Goal: Task Accomplishment & Management: Manage account settings

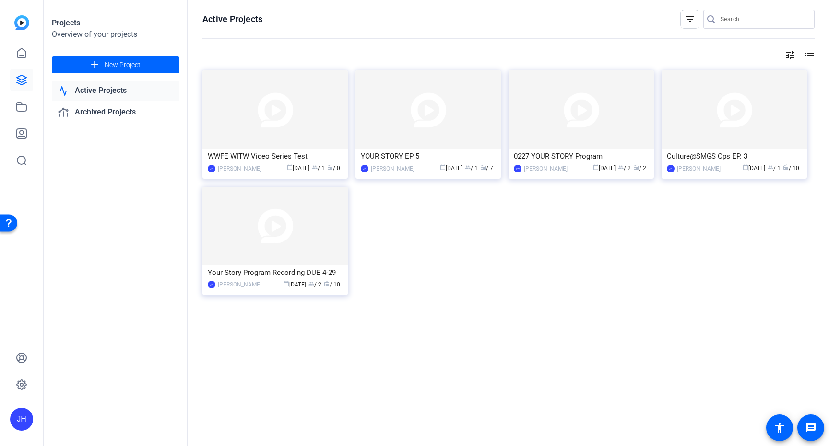
click at [343, 51] on div "tune list" at bounding box center [508, 55] width 612 height 12
click at [104, 63] on span at bounding box center [116, 64] width 128 height 23
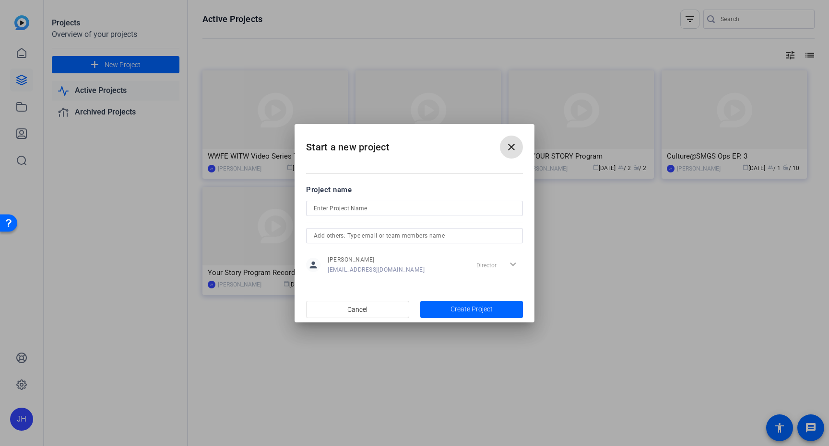
click at [518, 146] on span at bounding box center [511, 147] width 23 height 23
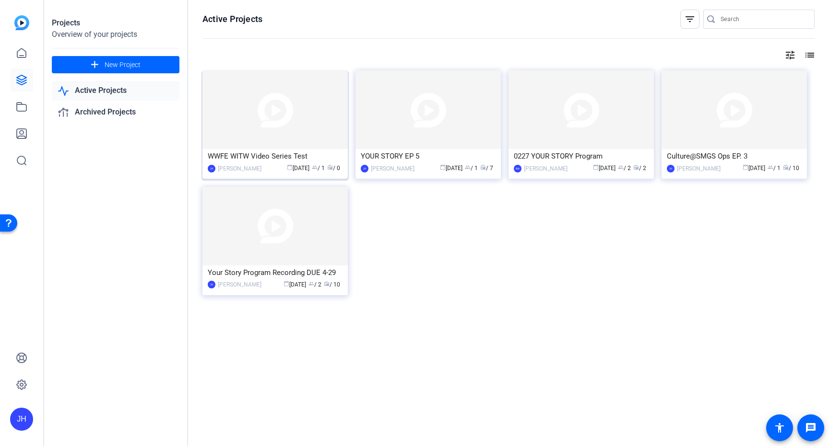
click at [255, 158] on div "WWFE WITW Video Series Test" at bounding box center [275, 156] width 135 height 14
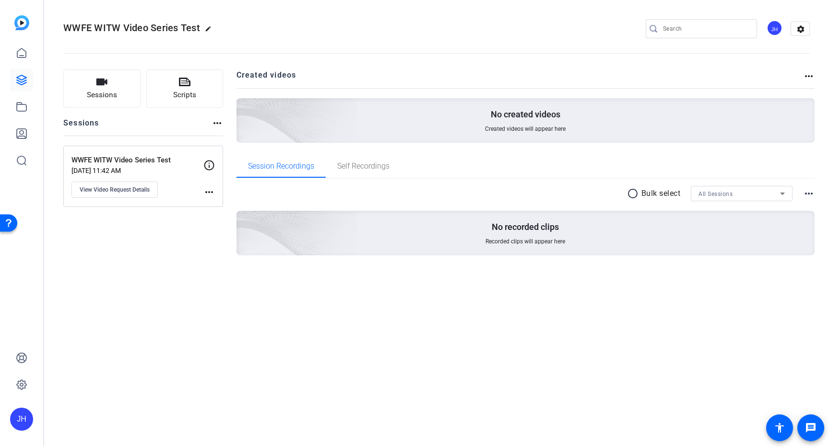
click at [110, 199] on div "WWFE WITW Video Series Test [DATE] 11:42 AM View Video Request Details more_hor…" at bounding box center [143, 176] width 160 height 61
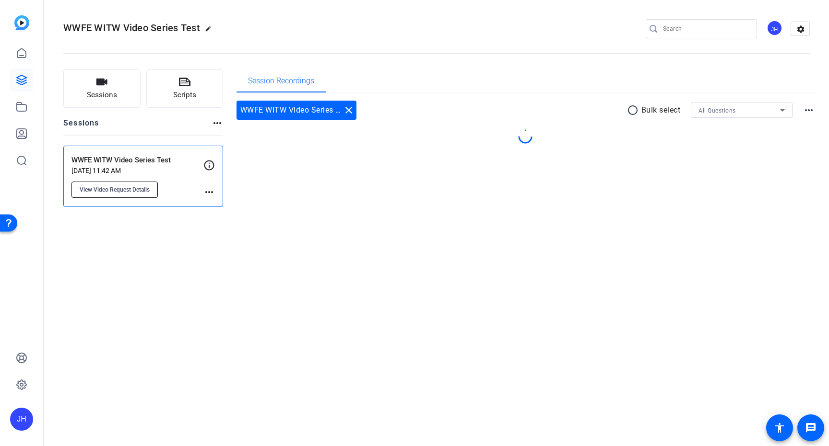
click at [111, 195] on button "View Video Request Details" at bounding box center [114, 190] width 86 height 16
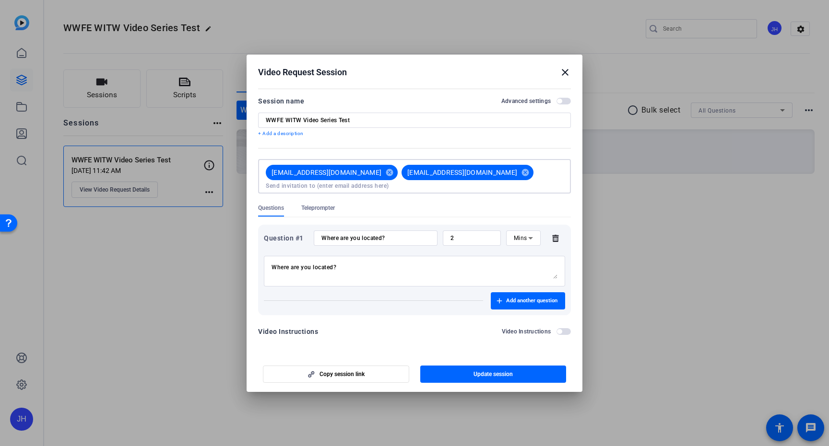
click at [484, 182] on input at bounding box center [414, 186] width 297 height 8
type input "[EMAIL_ADDRESS][DOMAIN_NAME]"
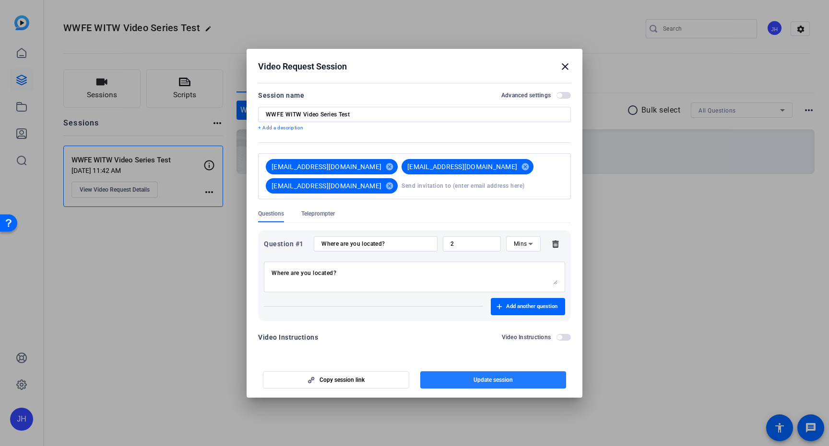
click at [462, 374] on span "button" at bounding box center [493, 380] width 146 height 23
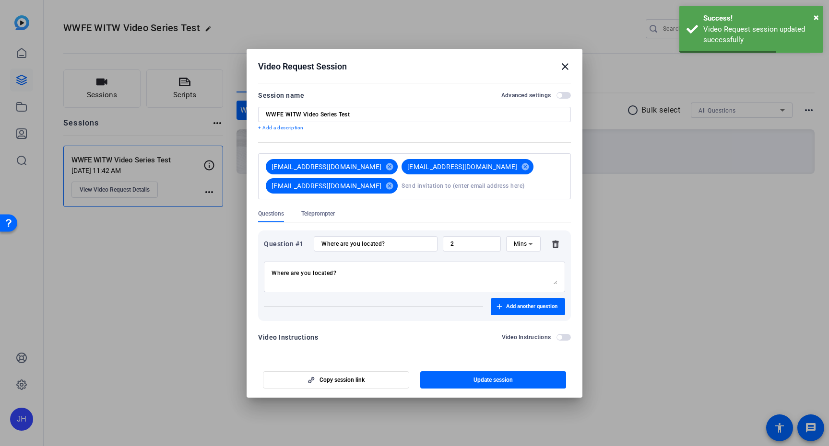
click at [564, 69] on mat-icon "close" at bounding box center [565, 67] width 12 height 12
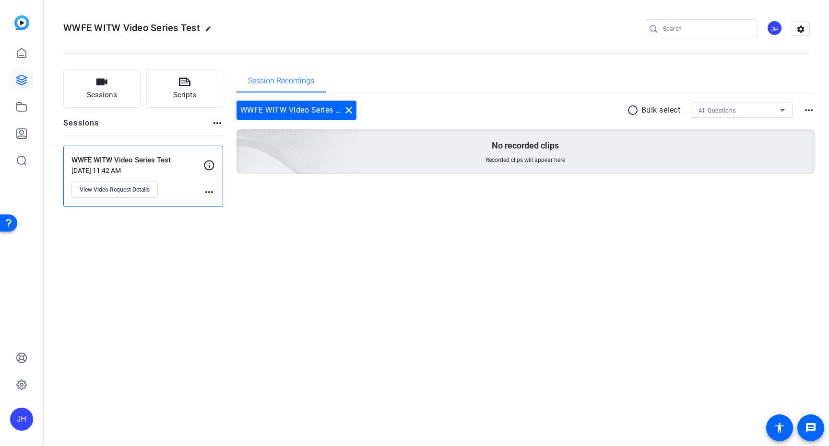
click at [207, 190] on mat-icon "more_horiz" at bounding box center [209, 193] width 12 height 12
click at [211, 190] on div at bounding box center [414, 223] width 829 height 446
click at [138, 190] on span "View Video Request Details" at bounding box center [115, 190] width 70 height 8
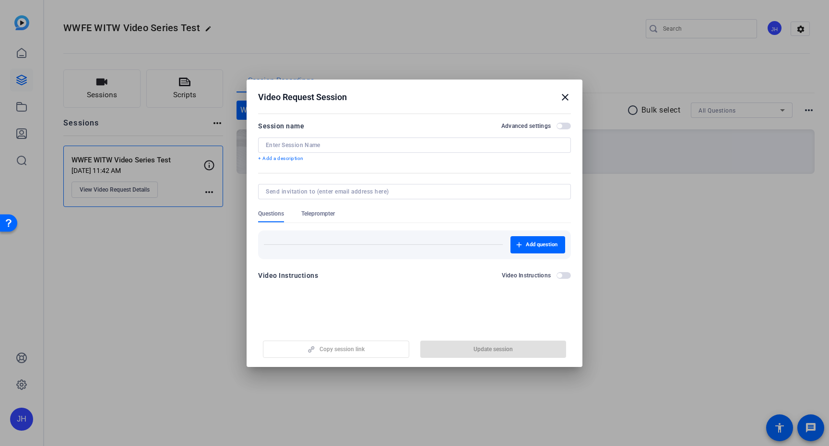
type input "WWFE WITW Video Series Test"
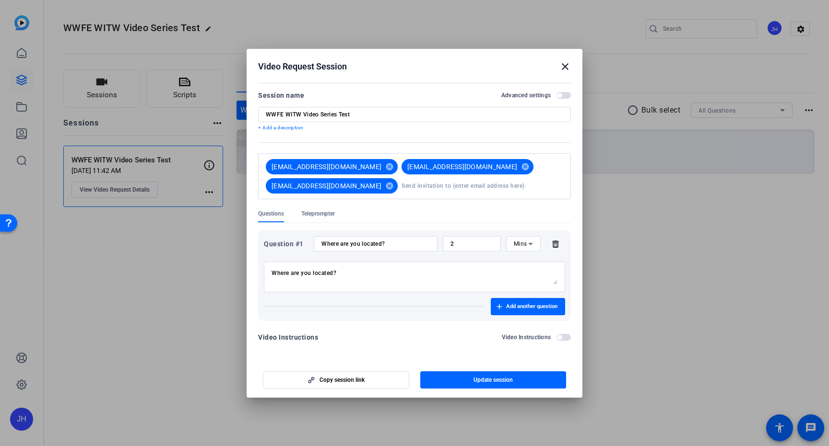
click at [564, 72] on mat-icon "close" at bounding box center [565, 67] width 12 height 12
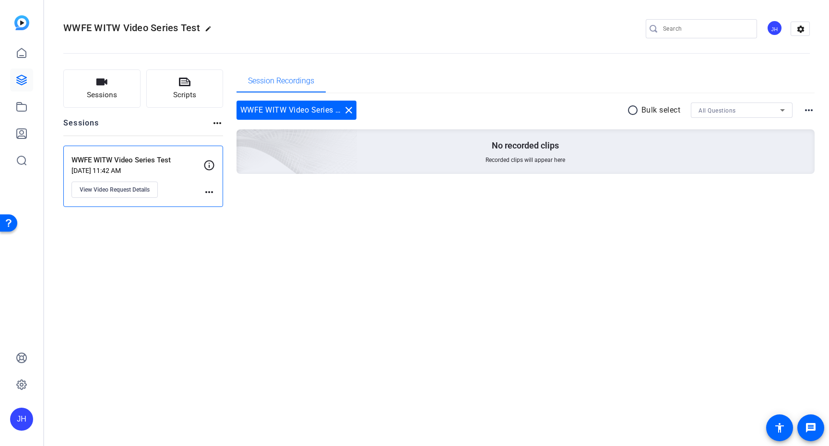
click at [807, 106] on mat-icon "more_horiz" at bounding box center [809, 111] width 12 height 12
click at [808, 111] on div at bounding box center [414, 223] width 829 height 446
click at [213, 167] on icon at bounding box center [209, 165] width 10 height 10
click at [206, 194] on mat-icon "more_horiz" at bounding box center [209, 193] width 12 height 12
click at [139, 188] on div at bounding box center [414, 223] width 829 height 446
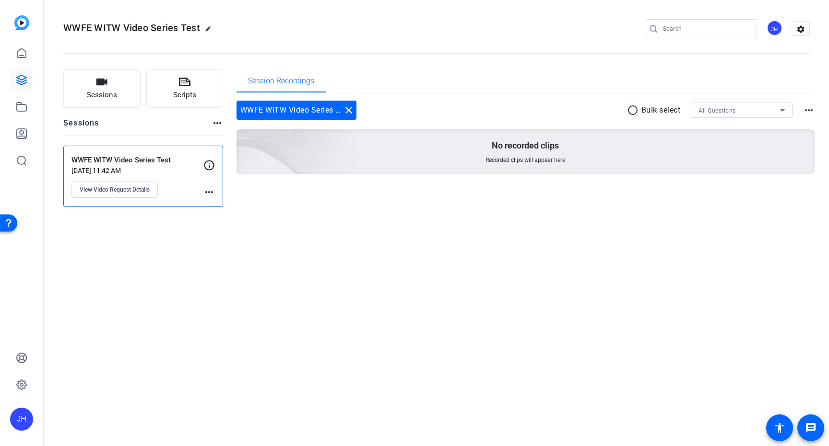
click at [139, 188] on span "View Video Request Details" at bounding box center [115, 190] width 70 height 8
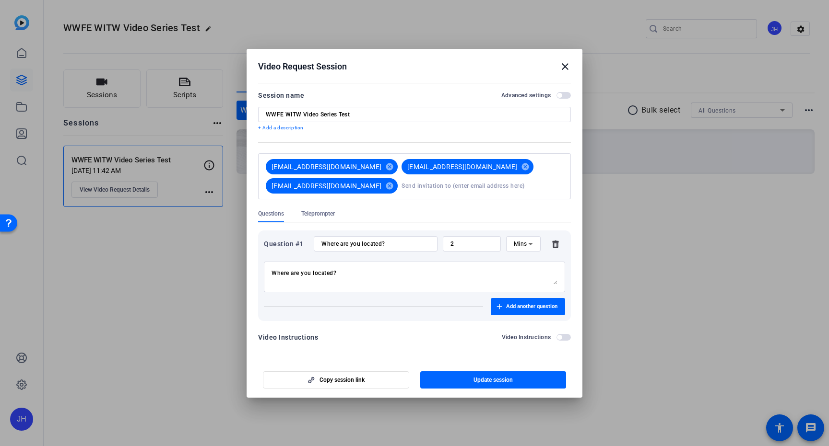
click at [565, 71] on mat-icon "close" at bounding box center [565, 67] width 12 height 12
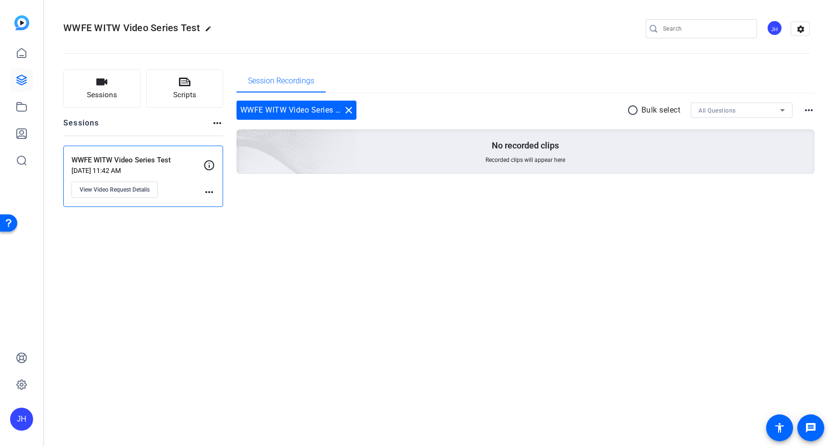
click at [210, 27] on mat-icon "edit" at bounding box center [211, 31] width 12 height 12
click at [121, 28] on input "WWFE WITW Video Series Test" at bounding box center [102, 29] width 63 height 12
drag, startPoint x: 89, startPoint y: 28, endPoint x: 192, endPoint y: 31, distance: 102.7
click at [192, 31] on div "WWFE WITW Video Series Test check_circle clear" at bounding box center [128, 28] width 130 height 15
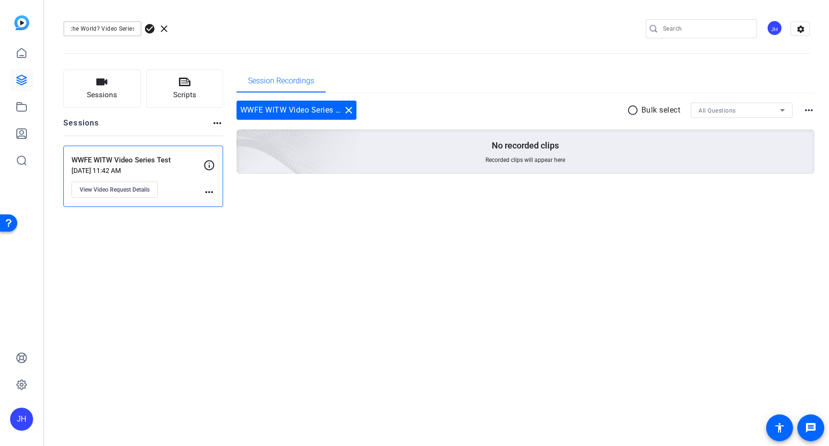
scroll to position [0, 0]
click at [238, 27] on div "WWFE Where in the World? Video Series check_circle clear JH settings" at bounding box center [436, 29] width 746 height 14
click at [106, 32] on input "WWFE Where in the World? Video Series" at bounding box center [102, 29] width 63 height 12
drag, startPoint x: 91, startPoint y: 29, endPoint x: 57, endPoint y: 29, distance: 33.6
click at [57, 29] on mat-toolbar "WWFE Where in the World? Video Series check_circle clear JH settings" at bounding box center [436, 29] width 784 height 58
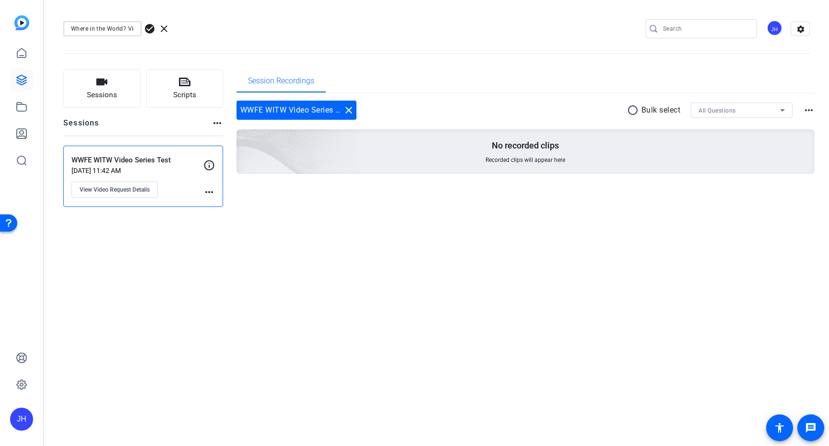
click at [121, 30] on input "Where in the World? Video Series" at bounding box center [102, 29] width 63 height 12
type input "Where in the World is WWFE? Video Series"
click at [225, 25] on div "Where in the World is WWFE? Video Series check_circle clear JH settings" at bounding box center [436, 29] width 746 height 14
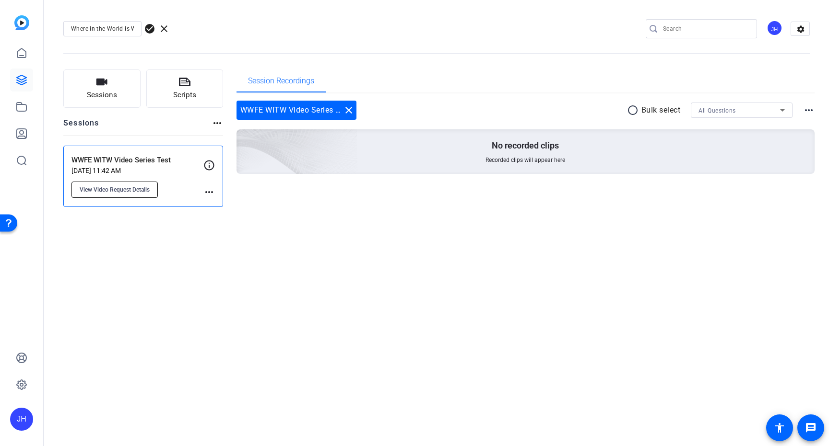
click at [122, 189] on span "View Video Request Details" at bounding box center [115, 190] width 70 height 8
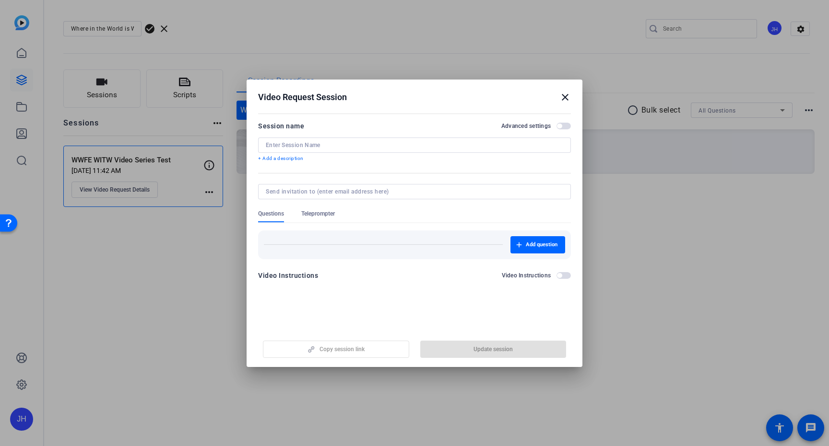
type input "WWFE WITW Video Series Test"
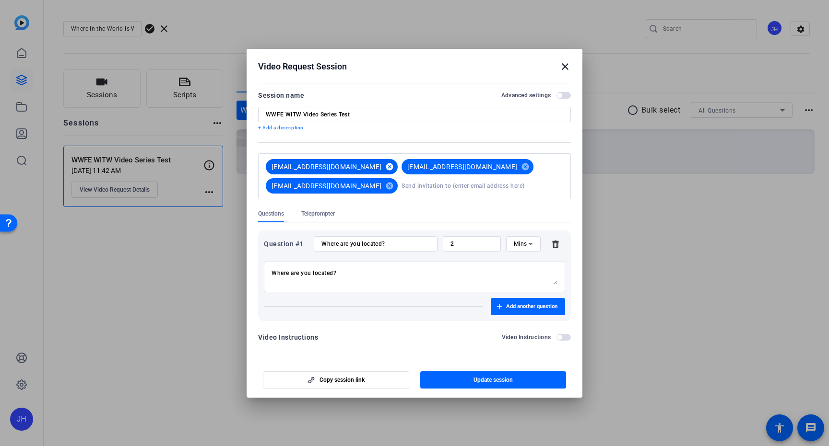
click at [381, 171] on mat-icon "cancel" at bounding box center [389, 167] width 16 height 9
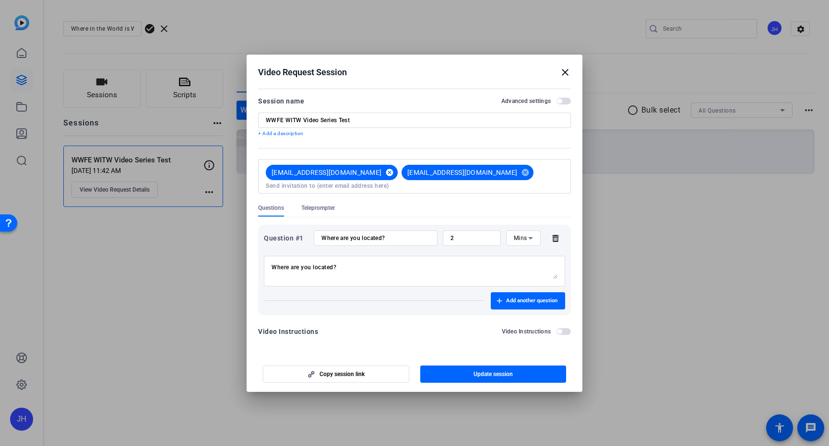
click at [381, 172] on mat-icon "cancel" at bounding box center [389, 172] width 16 height 9
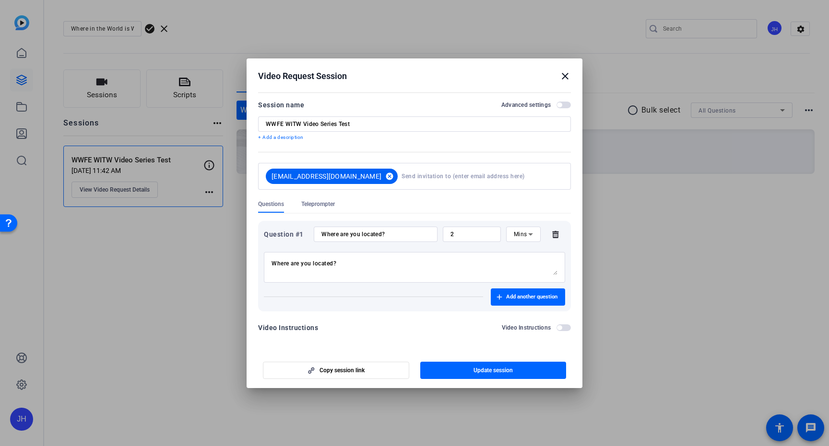
click at [381, 174] on mat-icon "cancel" at bounding box center [389, 176] width 16 height 9
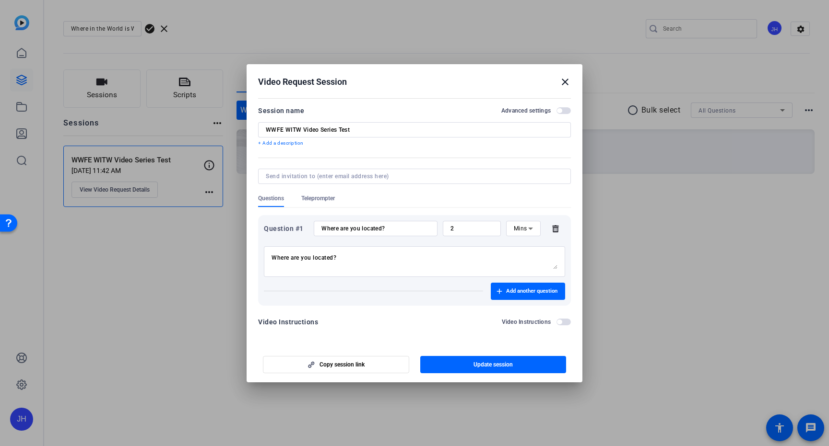
click at [340, 257] on textarea "Where are you located?" at bounding box center [414, 261] width 286 height 15
drag, startPoint x: 344, startPoint y: 257, endPoint x: 261, endPoint y: 257, distance: 83.0
click at [261, 257] on div "Question #1 Where are you located? 2 Mins Where are you located? Add another qu…" at bounding box center [414, 260] width 313 height 91
paste textarea "Hi [PERSON_NAME], If possible, please use your laptop as we are doing the video…"
type textarea "Hi [PERSON_NAME], If possible, please use your laptop as we are doing the video…"
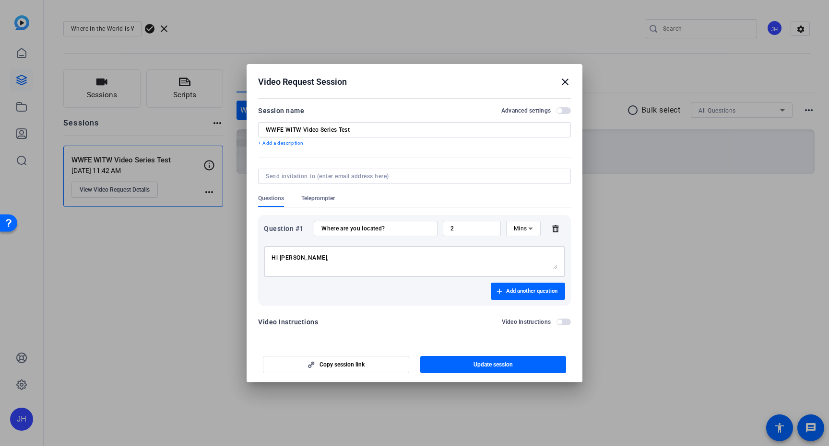
drag, startPoint x: 296, startPoint y: 266, endPoint x: 256, endPoint y: 229, distance: 54.7
click at [256, 229] on mat-dialog-content "Session name Advanced settings WWFE WITW Video Series Test + Add a description …" at bounding box center [414, 219] width 336 height 249
click at [398, 227] on input "Where are you located?" at bounding box center [375, 229] width 108 height 8
drag, startPoint x: 391, startPoint y: 229, endPoint x: 313, endPoint y: 228, distance: 77.7
click at [314, 228] on div "Where are you located?" at bounding box center [376, 228] width 124 height 15
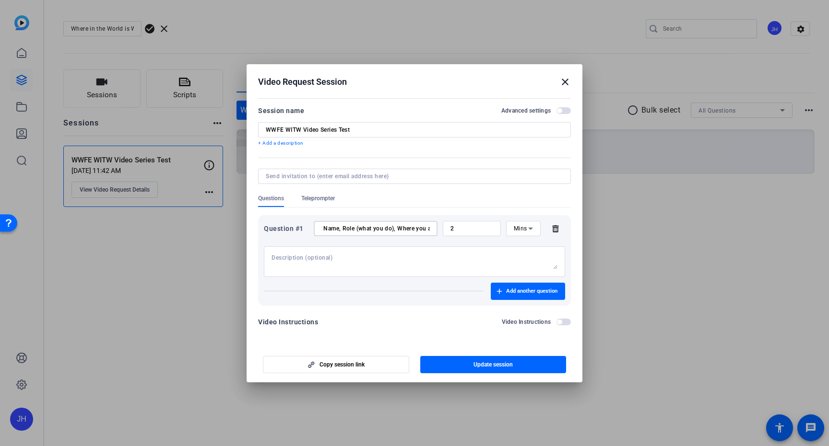
scroll to position [0, 41]
type input "Introduction: Name, Role (what you do), Where you are"
click at [473, 223] on div "2" at bounding box center [471, 228] width 43 height 15
click at [463, 229] on input "2" at bounding box center [471, 229] width 43 height 8
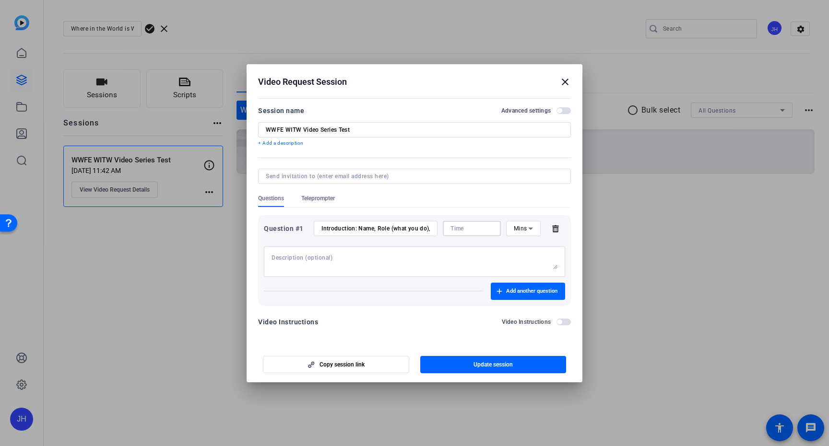
type input "2"
type input "1"
click at [457, 251] on div at bounding box center [414, 261] width 286 height 31
click at [405, 257] on textarea at bounding box center [414, 261] width 286 height 15
click at [469, 364] on span "button" at bounding box center [493, 364] width 146 height 23
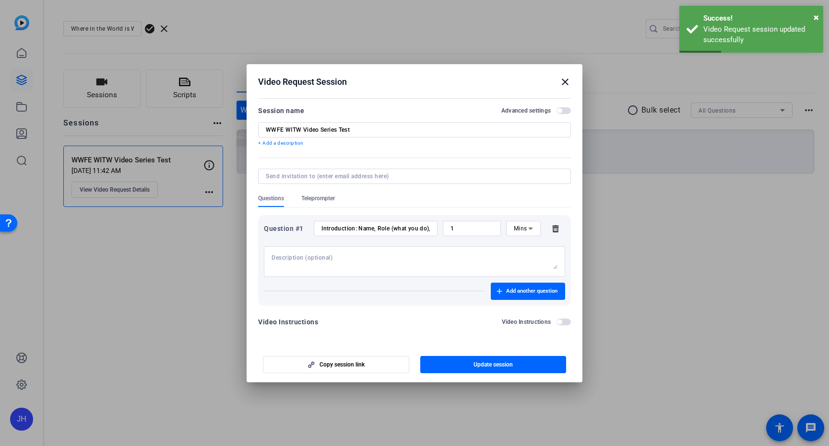
click at [617, 317] on div at bounding box center [414, 223] width 829 height 446
click at [562, 79] on mat-icon "close" at bounding box center [565, 82] width 12 height 12
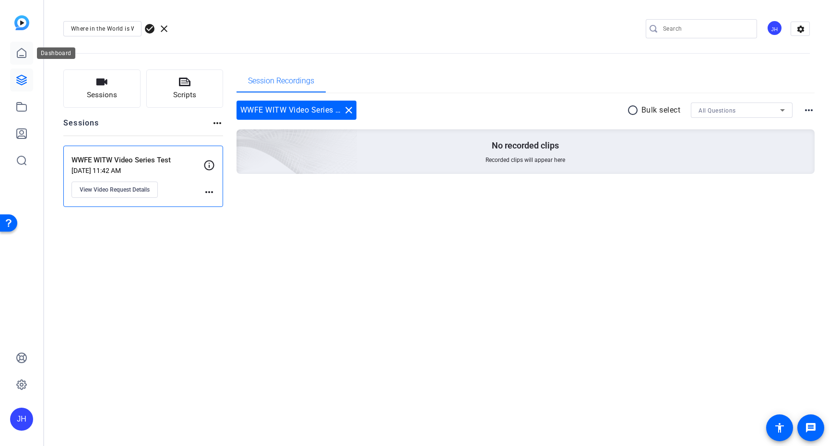
click at [17, 51] on icon at bounding box center [22, 53] width 12 height 12
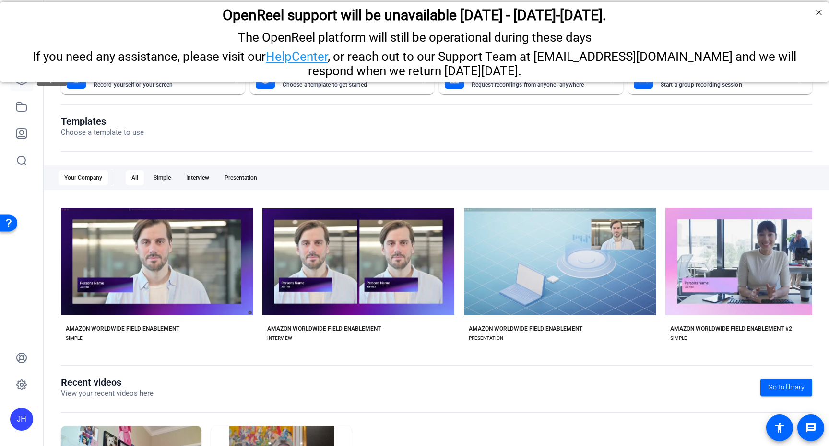
click at [22, 85] on icon at bounding box center [22, 80] width 12 height 12
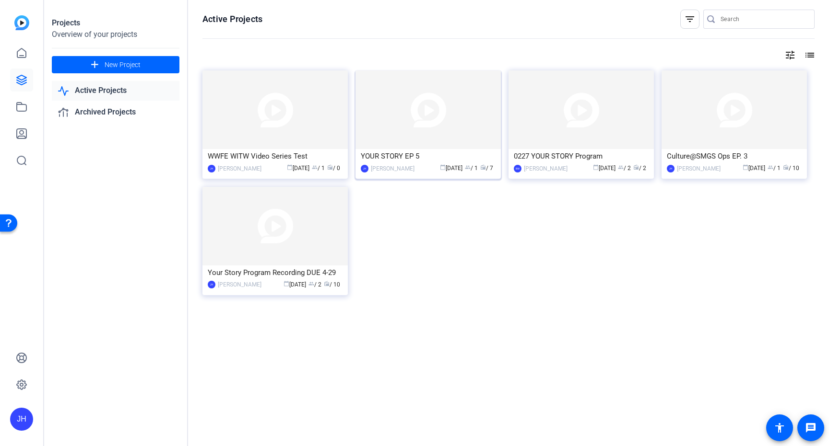
click at [419, 128] on img at bounding box center [427, 109] width 145 height 79
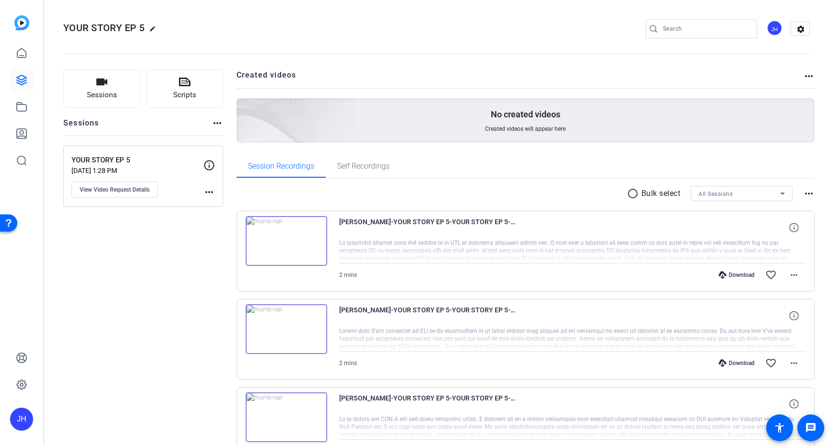
click at [628, 194] on mat-icon "radio_button_unchecked" at bounding box center [634, 194] width 14 height 12
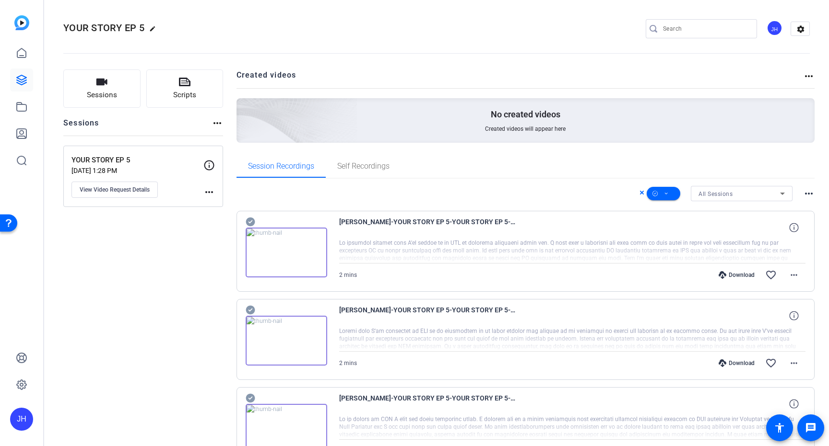
click at [803, 195] on mat-icon "more_horiz" at bounding box center [809, 194] width 12 height 12
click at [801, 78] on div at bounding box center [414, 223] width 829 height 446
click at [805, 76] on mat-icon "more_horiz" at bounding box center [809, 76] width 12 height 12
click at [801, 76] on div at bounding box center [414, 223] width 829 height 446
click at [664, 199] on icon at bounding box center [666, 194] width 5 height 12
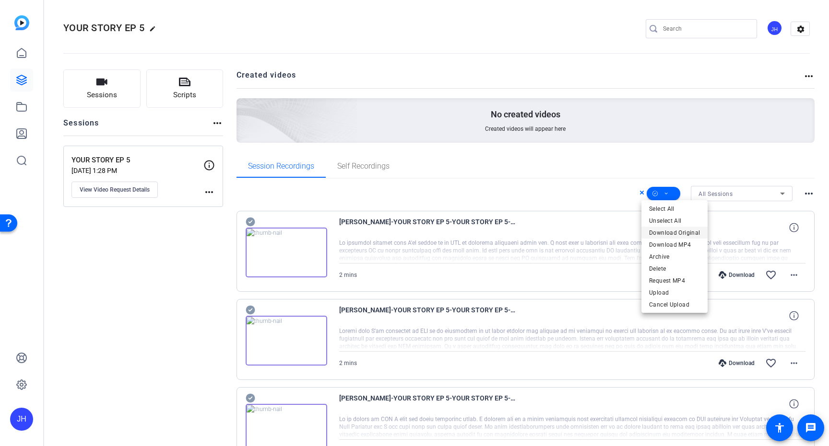
click at [669, 232] on span "Download Original" at bounding box center [674, 233] width 51 height 12
click at [251, 222] on icon at bounding box center [250, 222] width 9 height 9
click at [664, 195] on icon at bounding box center [666, 194] width 5 height 12
click at [658, 208] on span "Select All" at bounding box center [674, 209] width 51 height 12
click at [668, 234] on span "Download Original" at bounding box center [674, 233] width 51 height 12
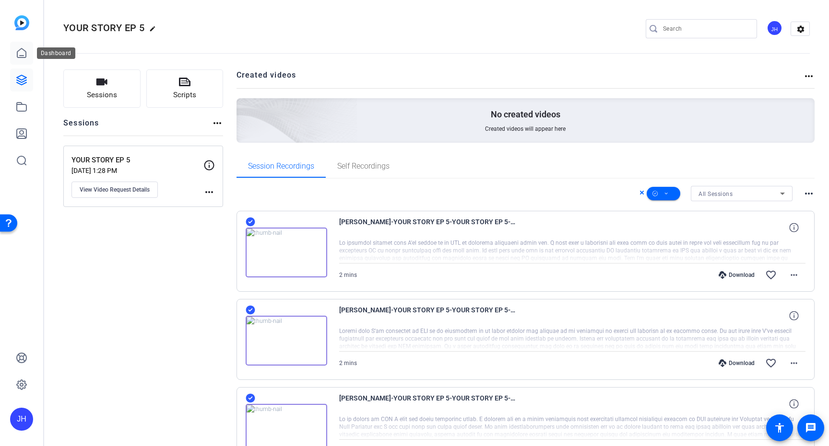
click at [21, 50] on icon at bounding box center [22, 53] width 12 height 12
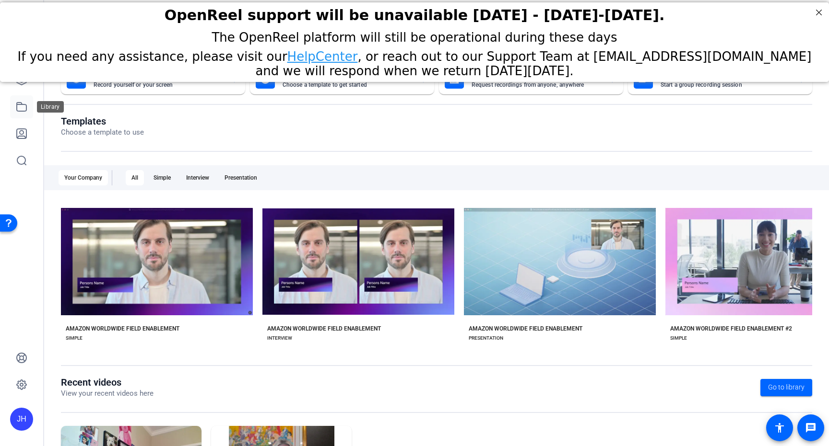
click at [20, 104] on icon at bounding box center [22, 107] width 10 height 9
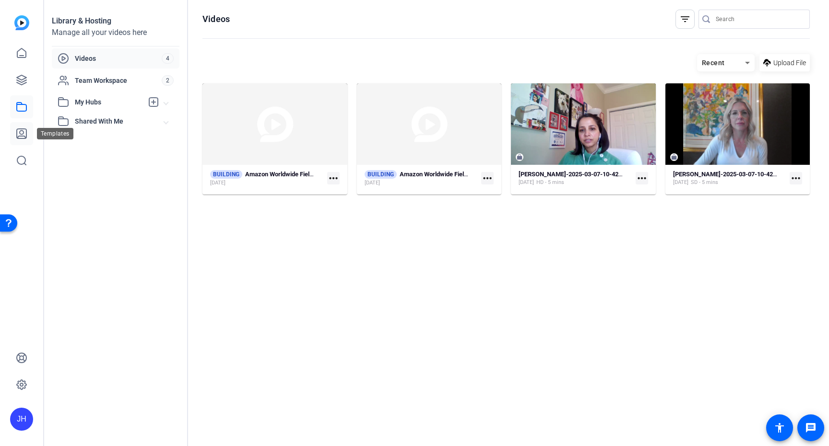
click at [21, 132] on icon at bounding box center [22, 134] width 12 height 12
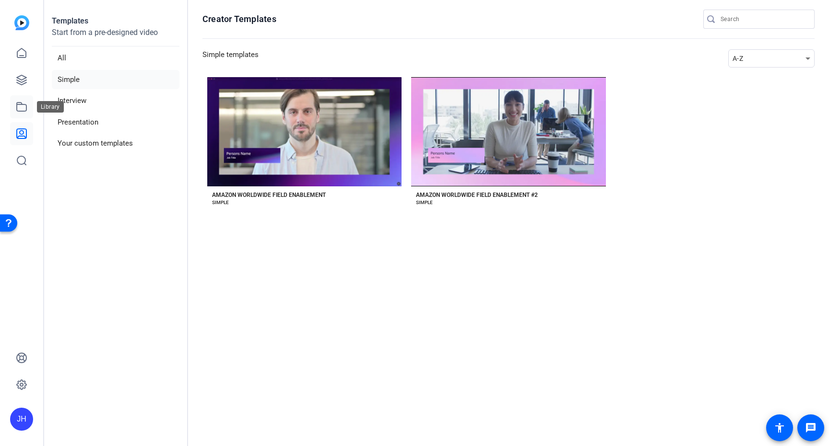
click at [23, 103] on icon at bounding box center [22, 107] width 12 height 12
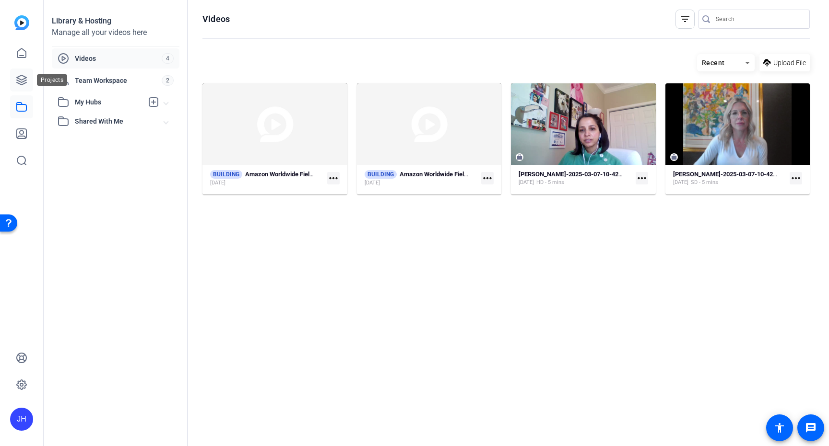
click at [22, 79] on icon at bounding box center [22, 80] width 12 height 12
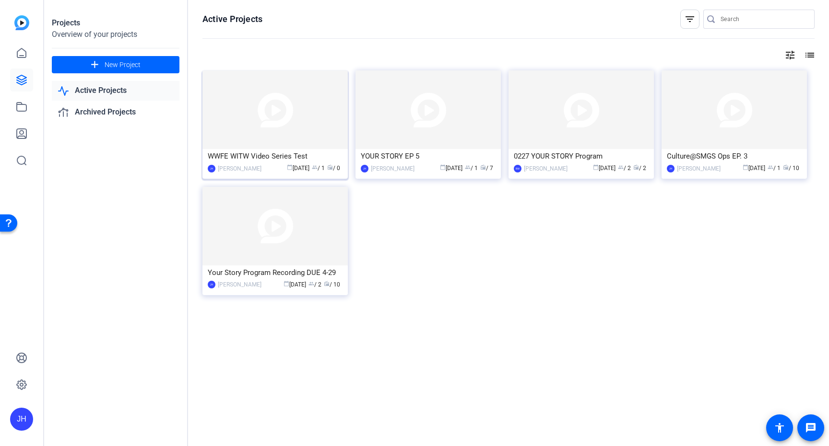
click at [260, 156] on div "WWFE WITW Video Series Test" at bounding box center [275, 156] width 135 height 14
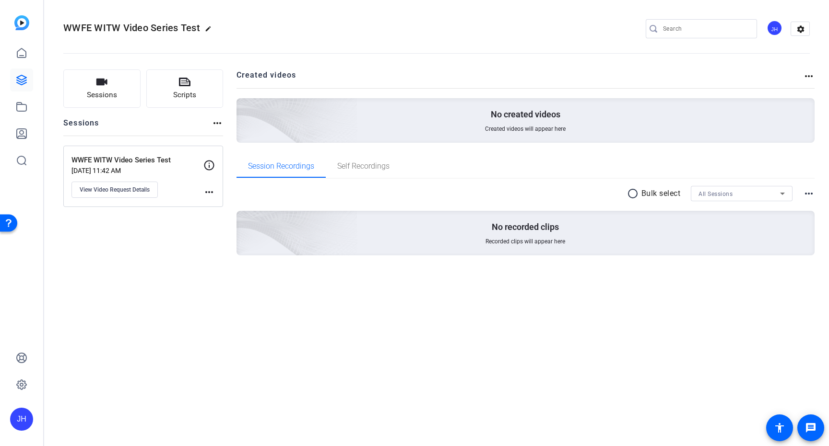
click at [208, 28] on mat-icon "edit" at bounding box center [211, 31] width 12 height 12
click at [124, 30] on input "WWFE WITW Video Series Test" at bounding box center [102, 29] width 63 height 12
type input "WWFE WITW Video Series"
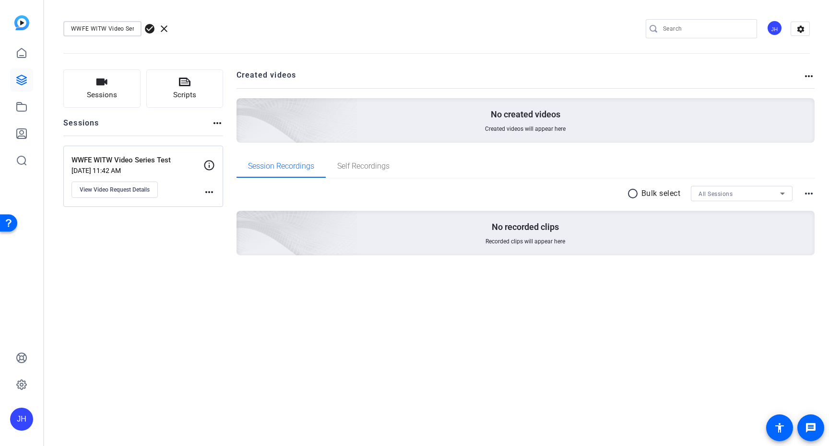
click at [124, 261] on div "Sessions Scripts Sessions more_horiz WWFE WITW Video Series Test [DATE] 11:42 A…" at bounding box center [143, 178] width 160 height 217
click at [125, 192] on span "View Video Request Details" at bounding box center [115, 190] width 70 height 8
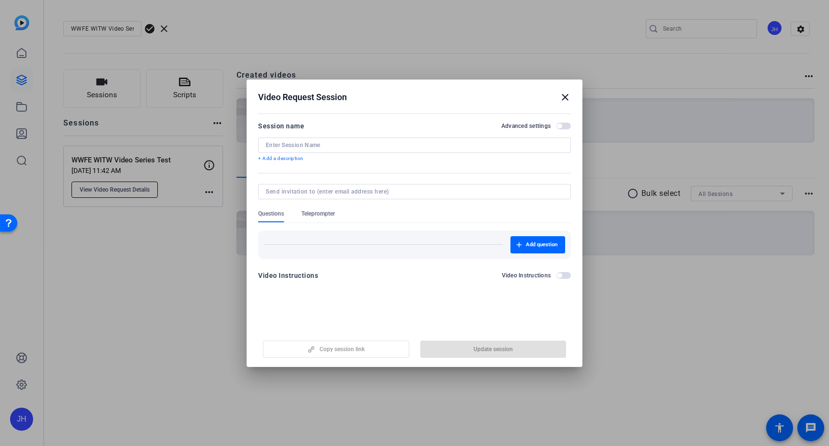
type input "WWFE WITW Video Series Test"
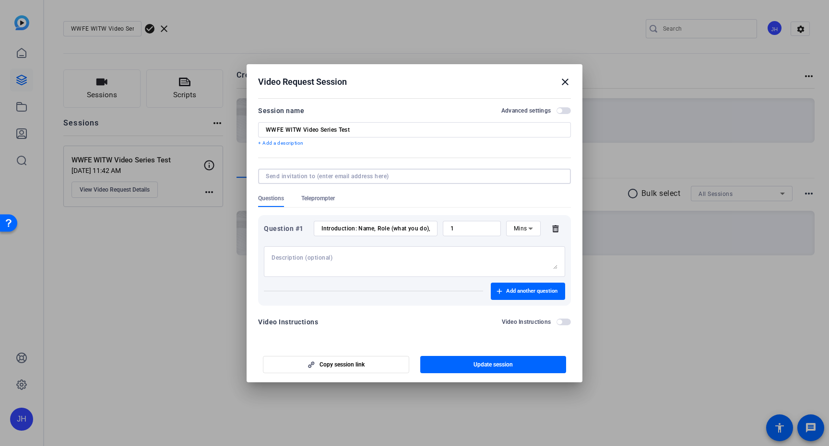
click at [371, 173] on input at bounding box center [412, 177] width 293 height 8
click at [333, 273] on div at bounding box center [414, 261] width 286 height 31
click at [407, 228] on input "Introduction: Name, Role (what you do), Where you are" at bounding box center [375, 229] width 108 height 8
drag, startPoint x: 429, startPoint y: 228, endPoint x: 294, endPoint y: 213, distance: 136.0
click at [294, 213] on div "Question #1 Introduction: Name, Role (what you do), Where you are located 1 Min…" at bounding box center [414, 257] width 313 height 98
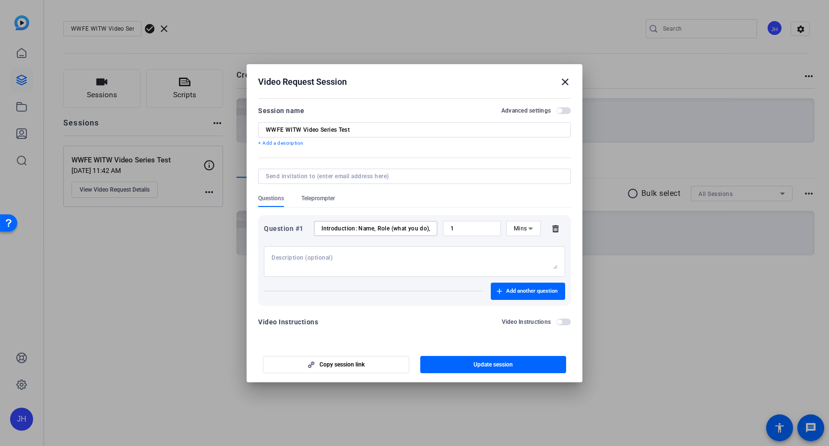
type input "Introduction: Name, Role (what you do), Where you are located"
click at [330, 267] on textarea at bounding box center [414, 261] width 286 height 15
paste textarea "Introduction: Name, Role (what you do), Where you are located"
type textarea "Introduction: Name, Role (what you do), Where you are located"
click at [520, 289] on span "Add another question" at bounding box center [531, 292] width 51 height 8
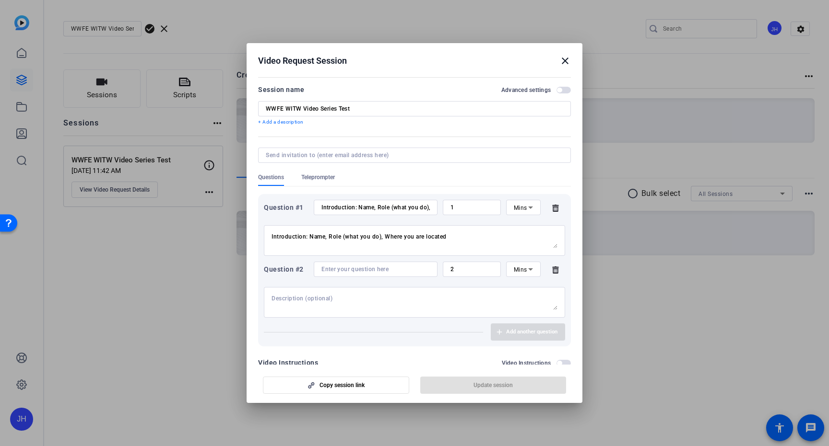
click at [381, 274] on div at bounding box center [375, 269] width 108 height 15
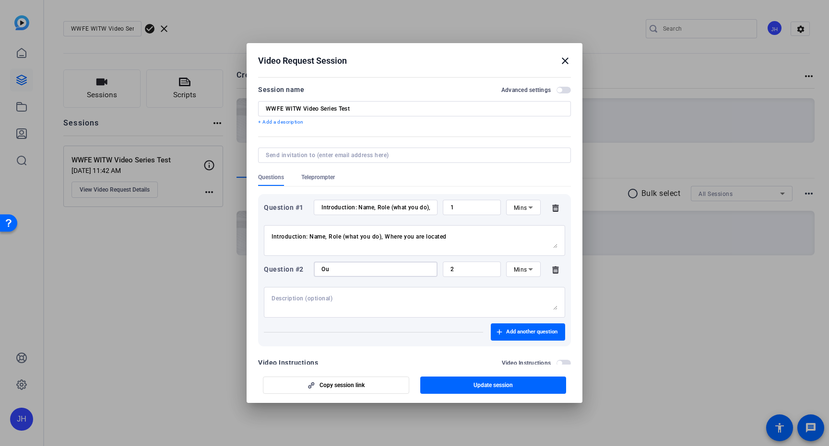
type input "O"
type input "Outside"
click at [514, 209] on span "Mins" at bounding box center [520, 208] width 13 height 7
click at [460, 207] on div at bounding box center [414, 223] width 829 height 446
click at [454, 207] on input "1" at bounding box center [471, 208] width 43 height 8
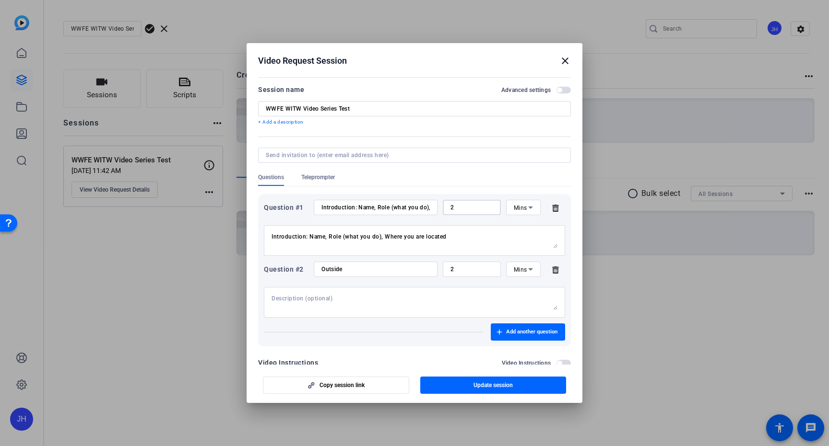
type input "2"
click at [477, 279] on div "Question #2 Outside 2 Mins" at bounding box center [414, 290] width 301 height 56
click at [476, 274] on div "2" at bounding box center [471, 269] width 43 height 15
click at [465, 269] on input "2" at bounding box center [471, 270] width 43 height 8
type input "1"
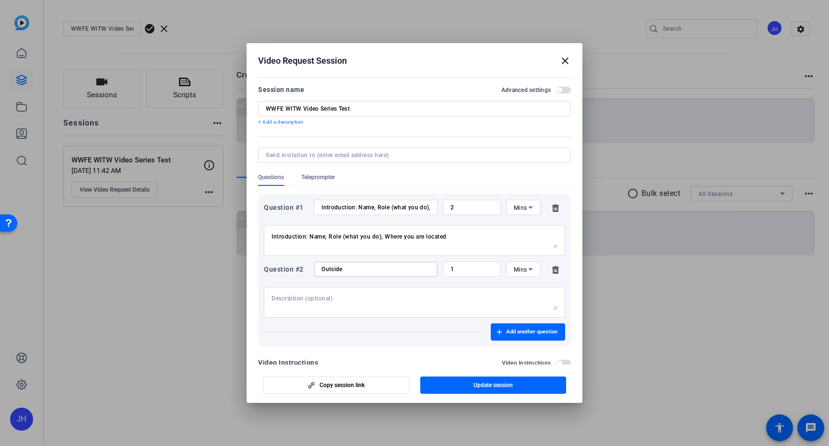
click at [361, 269] on input "Outside" at bounding box center [375, 270] width 108 height 8
type input "Outside of work, what's your favorite way to unwind, or favorite activity?"
drag, startPoint x: 425, startPoint y: 270, endPoint x: 293, endPoint y: 269, distance: 131.9
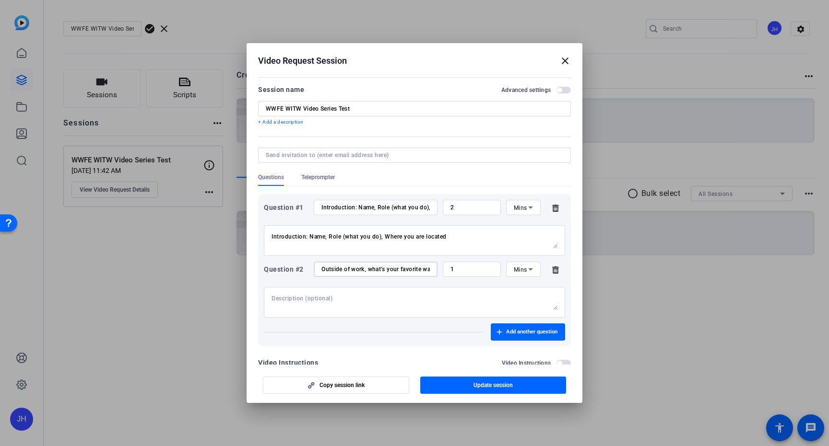
click at [293, 269] on div "Question #2 Outside of work, what's your favorite way to unwind, or favorite ac…" at bounding box center [414, 269] width 301 height 15
click at [319, 266] on div "Outside of work, what's your favorite way to unwind, or favorite activity?" at bounding box center [376, 269] width 124 height 15
click at [318, 268] on div "Outside of work, what's your favorite way to unwind, or favorite activity?" at bounding box center [376, 269] width 124 height 15
click at [320, 269] on div "Outside of work, what's your favorite way to unwind, or favorite activity?" at bounding box center [376, 269] width 124 height 15
click at [321, 269] on input "Outside of work, what's your favorite way to unwind, or favorite activity?" at bounding box center [375, 270] width 108 height 8
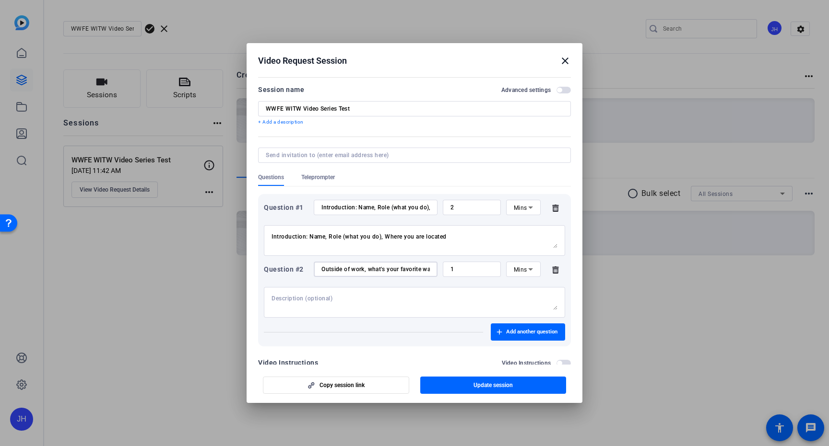
scroll to position [0, 92]
drag, startPoint x: 321, startPoint y: 269, endPoint x: 465, endPoint y: 271, distance: 143.9
click at [465, 271] on div "Question #2 Outside of work, what's your favorite way to unwind, or favorite ac…" at bounding box center [414, 269] width 301 height 15
click at [386, 305] on textarea at bounding box center [414, 302] width 286 height 15
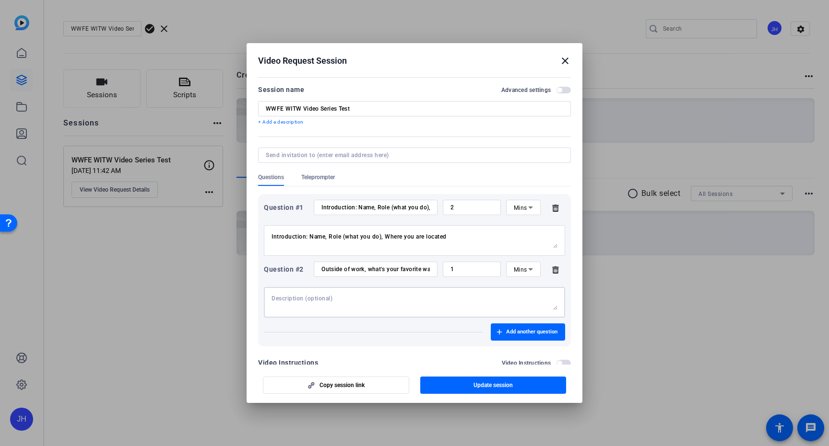
paste textarea "Outside of work, what's your favorite way to unwind, or favorite activity?"
type textarea "Outside of work, what's your favorite way to unwind, or favorite activity?"
click at [482, 269] on input "1" at bounding box center [471, 270] width 43 height 8
type input "2"
click at [482, 299] on textarea "Outside of work, what's your favorite way to unwind, or favorite activity?" at bounding box center [414, 302] width 286 height 15
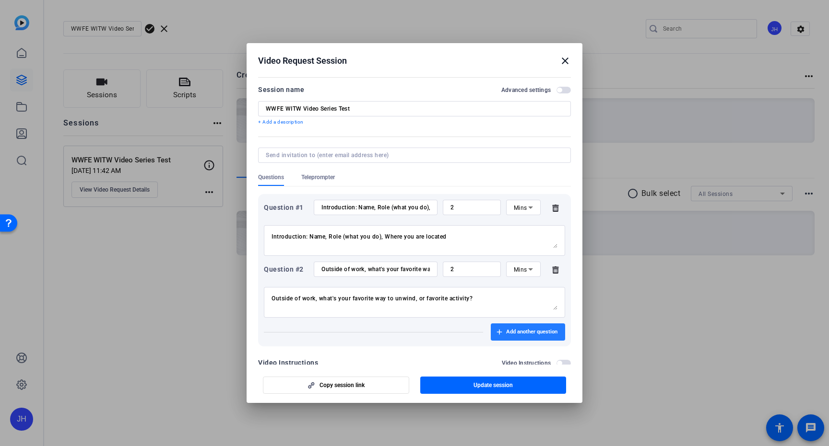
click at [521, 331] on span "Add another question" at bounding box center [531, 332] width 51 height 8
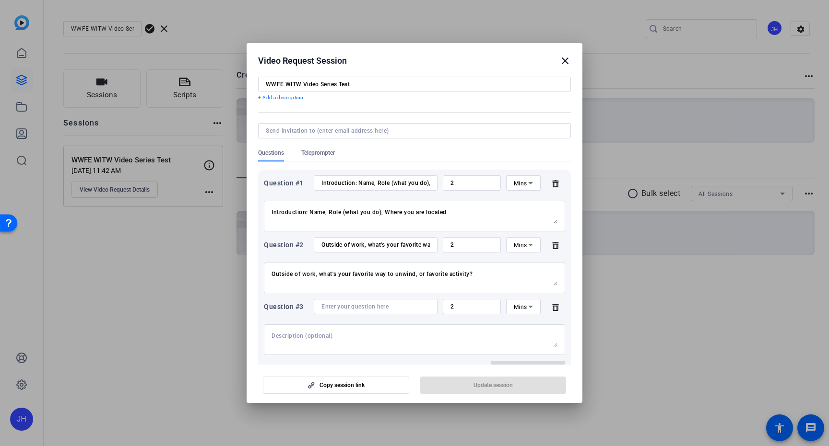
scroll to position [60, 0]
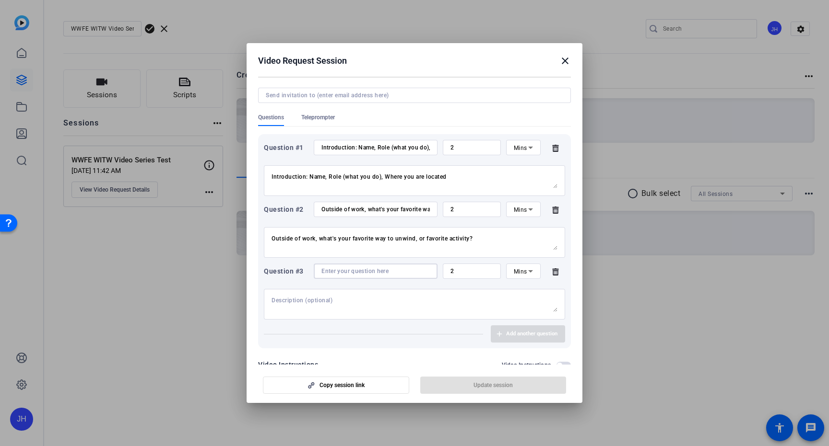
click at [394, 273] on input at bounding box center [375, 272] width 108 height 8
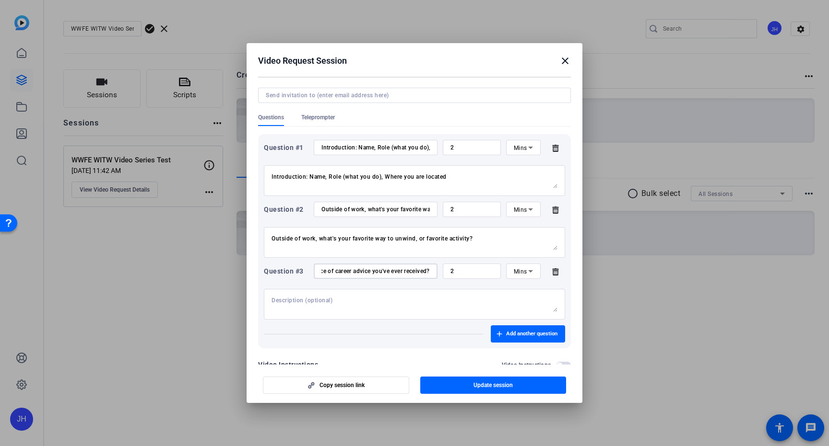
scroll to position [0, 59]
type input "What's the best piece of career advice you've ever received?"
drag, startPoint x: 428, startPoint y: 270, endPoint x: 346, endPoint y: 270, distance: 82.5
click at [346, 270] on div "What's the best piece of career advice you've ever received?" at bounding box center [376, 271] width 124 height 15
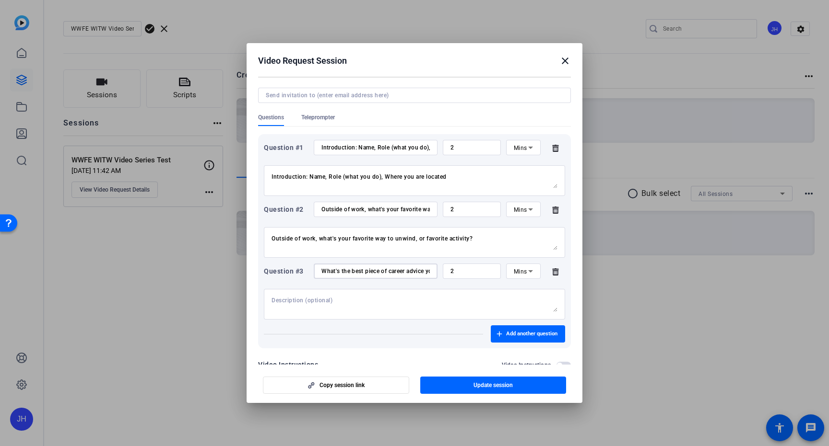
drag, startPoint x: 424, startPoint y: 272, endPoint x: 248, endPoint y: 273, distance: 176.0
click at [248, 273] on mat-dialog-content "Session name Advanced settings WWFE WITW Video Series Test + Add a description …" at bounding box center [414, 219] width 336 height 290
click at [302, 293] on div at bounding box center [414, 304] width 286 height 31
paste textarea "What's the best piece of career advice you've ever received?"
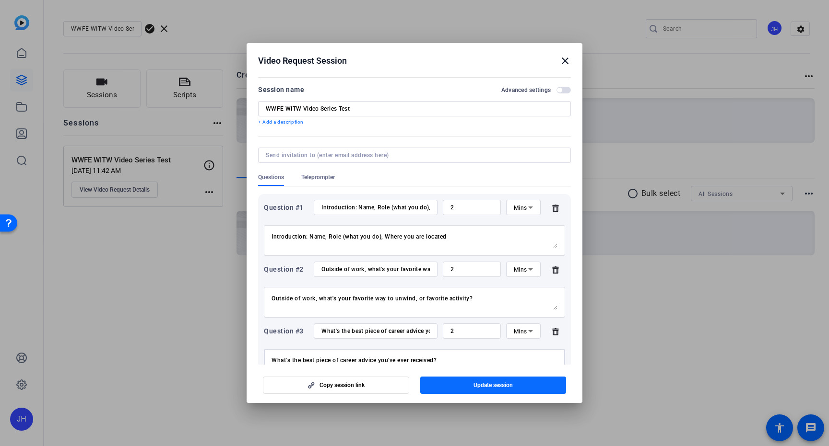
type textarea "What's the best piece of career advice you've ever received?"
click at [495, 389] on span "button" at bounding box center [493, 385] width 146 height 23
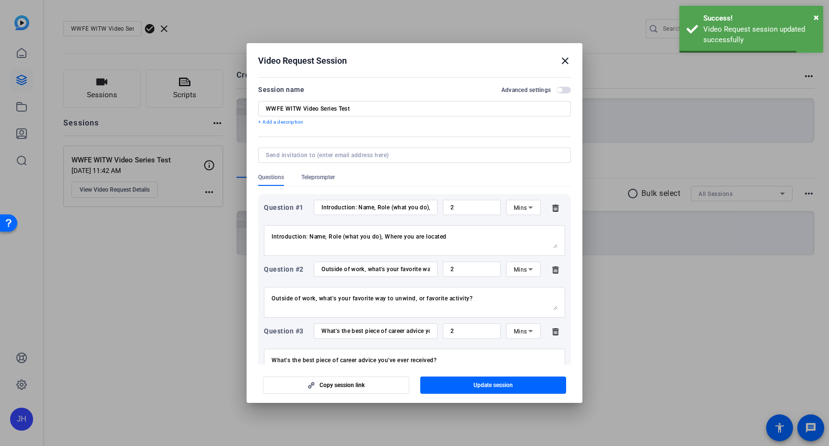
click at [398, 155] on input at bounding box center [412, 156] width 293 height 8
click at [359, 103] on div "WWFE WITW Video Series Test" at bounding box center [414, 108] width 297 height 15
click at [360, 126] on p "+ Add a description" at bounding box center [414, 122] width 313 height 8
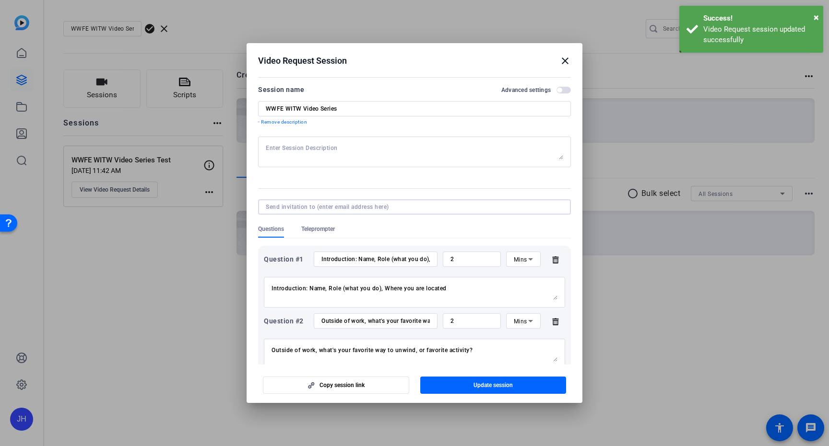
click at [367, 211] on div at bounding box center [414, 206] width 297 height 15
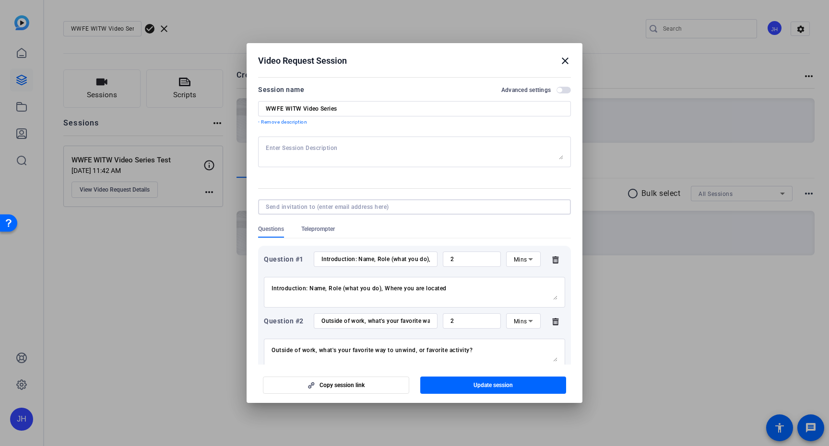
click at [355, 105] on input "WWFE WITW Video Series" at bounding box center [414, 109] width 297 height 8
drag, startPoint x: 350, startPoint y: 109, endPoint x: 320, endPoint y: 110, distance: 30.2
click at [320, 110] on input "WWFE WITW Video Series" at bounding box center [414, 109] width 297 height 8
type input "WWFE WITW Video Ep 1"
click at [339, 205] on input at bounding box center [412, 207] width 293 height 8
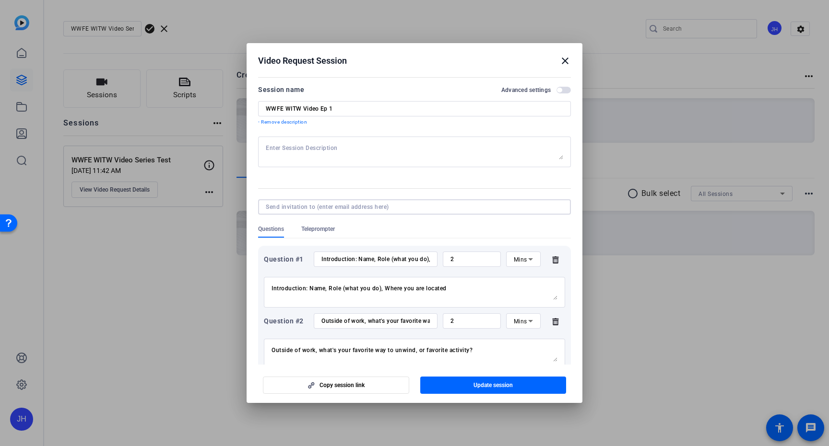
click at [339, 162] on div at bounding box center [414, 152] width 297 height 31
click at [339, 156] on textarea at bounding box center [414, 151] width 297 height 15
type textarea "[PERSON_NAME] & [PERSON_NAME]"
click at [337, 210] on input at bounding box center [412, 207] width 293 height 8
type input "g"
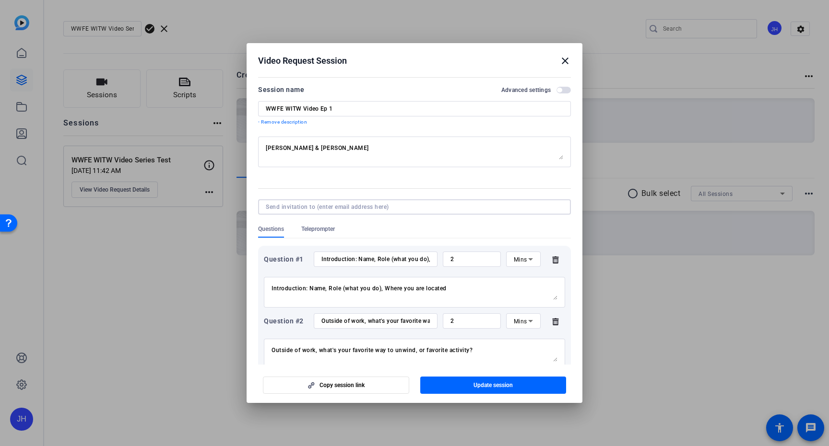
click at [314, 209] on input at bounding box center [412, 207] width 293 height 8
paste input "[EMAIL_ADDRESS][DOMAIN_NAME]"
type input "[EMAIL_ADDRESS][DOMAIN_NAME]"
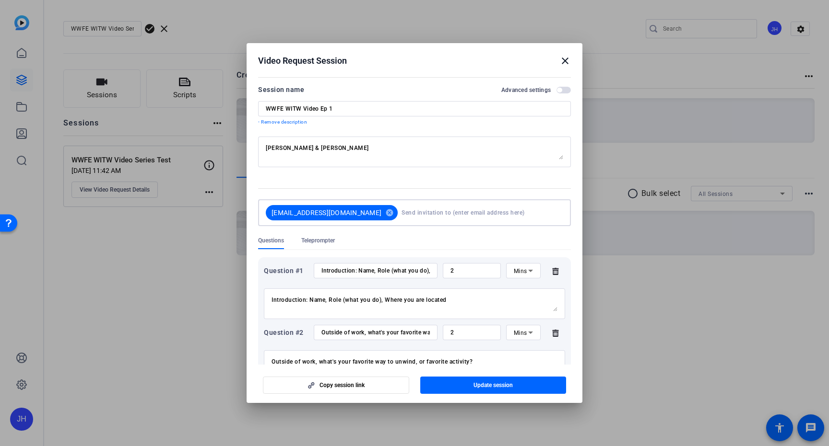
click at [401, 214] on input at bounding box center [480, 212] width 158 height 19
paste input "[EMAIL_ADDRESS][DOMAIN_NAME]"
type input "[EMAIL_ADDRESS][DOMAIN_NAME]"
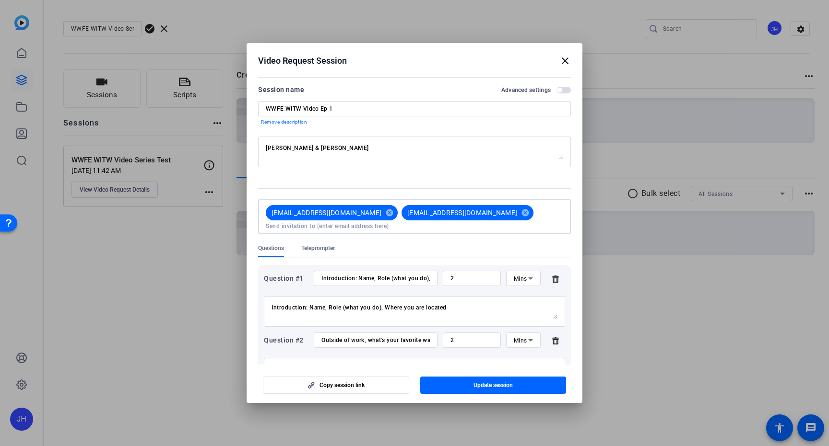
click at [404, 152] on textarea "[PERSON_NAME] & [PERSON_NAME]" at bounding box center [414, 151] width 297 height 15
click at [464, 275] on input "2" at bounding box center [471, 279] width 43 height 8
type input "1"
click at [462, 337] on input "2" at bounding box center [471, 341] width 43 height 8
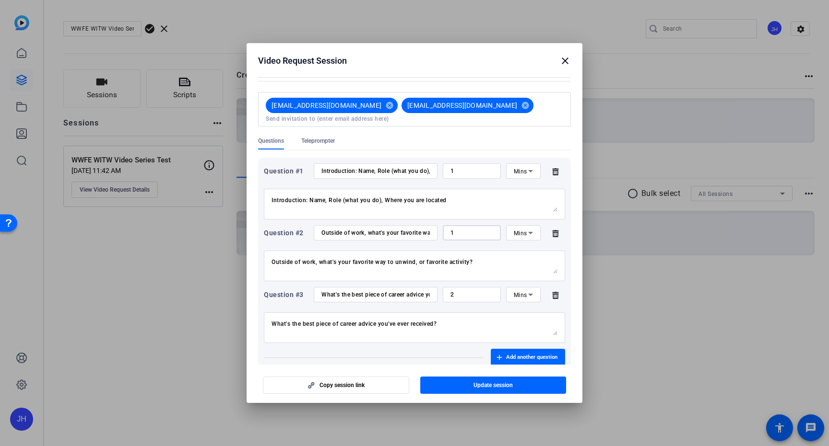
scroll to position [115, 0]
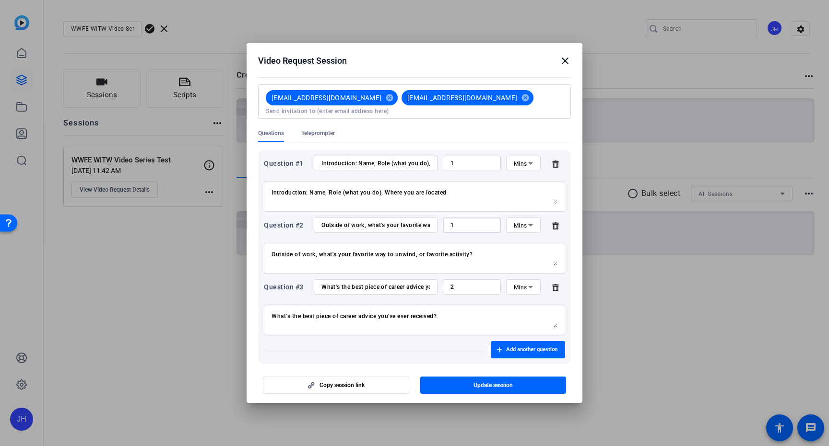
type input "1"
click at [418, 251] on textarea "Outside of work, what's your favorite way to unwind, or favorite activity?" at bounding box center [414, 258] width 286 height 15
type textarea "Outside of work, what's your favorite way to unwind or favorite activity?"
click at [454, 305] on div "What's the best piece of career advice you've ever received?" at bounding box center [414, 320] width 286 height 31
click at [452, 313] on textarea "What's the best piece of career advice you've ever received?" at bounding box center [414, 320] width 286 height 15
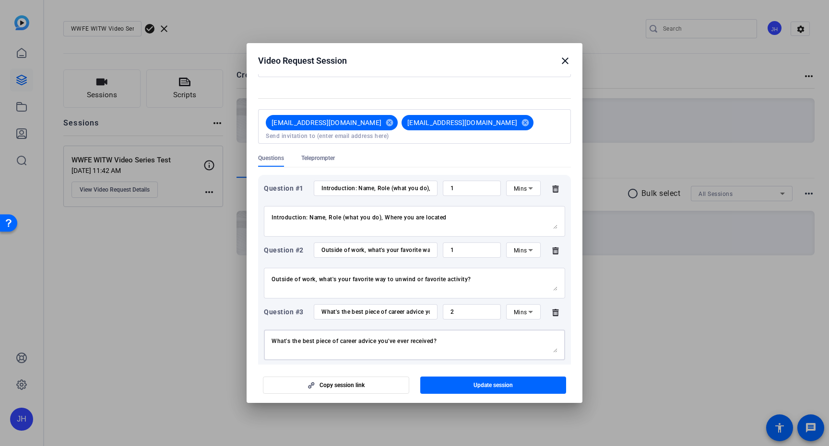
scroll to position [90, 0]
click at [346, 214] on textarea "Introduction: Name, Role (what you do), Where you are located" at bounding box center [414, 221] width 286 height 15
click at [390, 214] on textarea "Introduction: Name, Role and what you do), Where you are located" at bounding box center [414, 221] width 286 height 15
type textarea "Introduction: Name, Role and what you do, Where you are located"
click at [393, 185] on input "Introduction: Name, Role (what you do), Where you are located" at bounding box center [375, 189] width 108 height 8
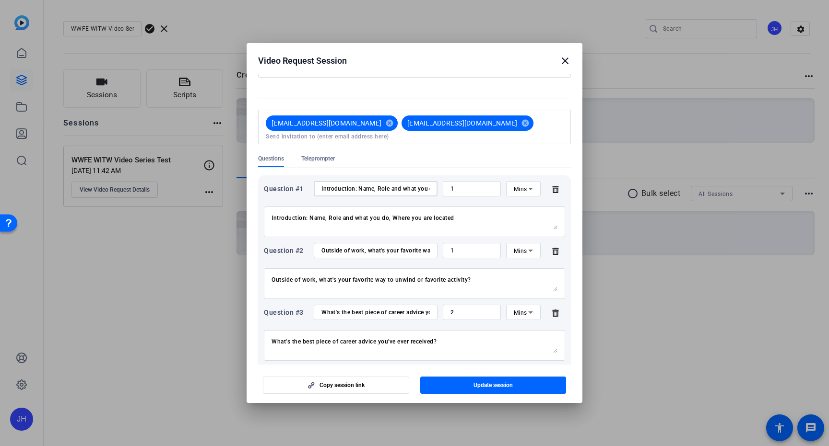
scroll to position [0, 76]
click at [361, 185] on input "Introduction: Name, Role and what you do), Where you are located" at bounding box center [375, 189] width 108 height 8
type input "Introduction: Name, Role and what you do, Where you are located"
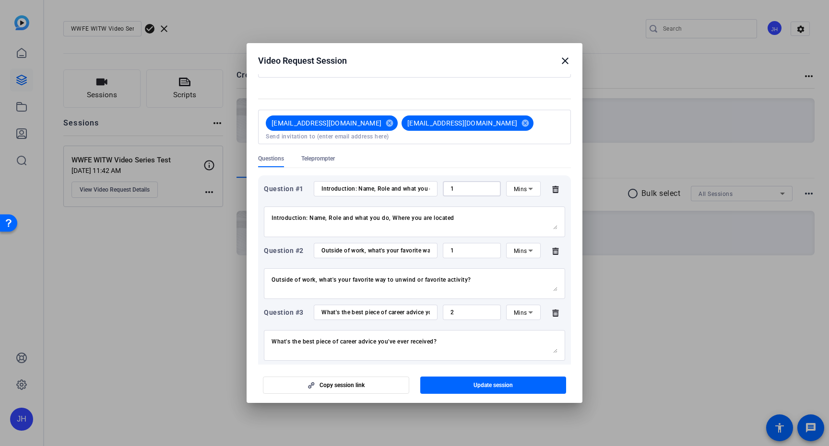
click at [461, 185] on input "1" at bounding box center [471, 189] width 43 height 8
type input "2"
click at [457, 247] on input "1" at bounding box center [471, 251] width 43 height 8
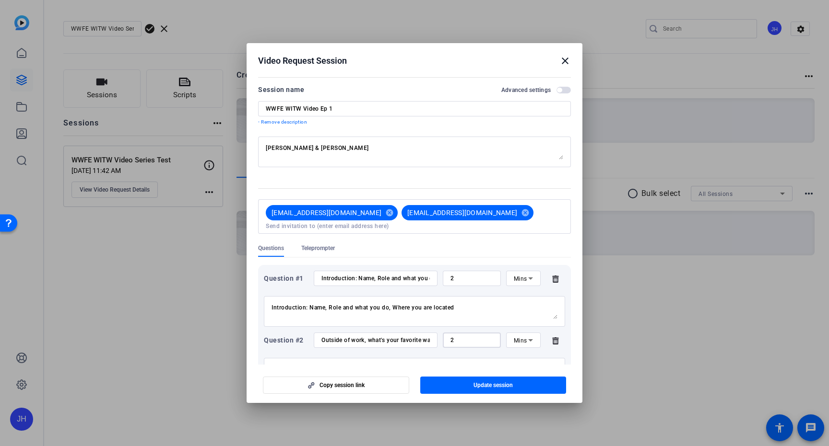
type input "2"
click at [328, 151] on textarea "[PERSON_NAME] & [PERSON_NAME]" at bounding box center [414, 151] width 297 height 15
click at [508, 385] on span "Update session" at bounding box center [492, 386] width 39 height 8
click at [564, 59] on mat-icon "close" at bounding box center [565, 61] width 12 height 12
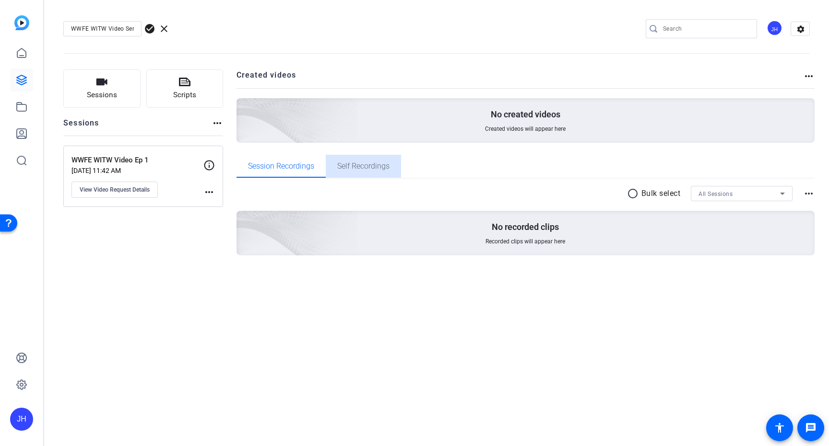
click at [358, 172] on span "Self Recordings" at bounding box center [363, 166] width 52 height 23
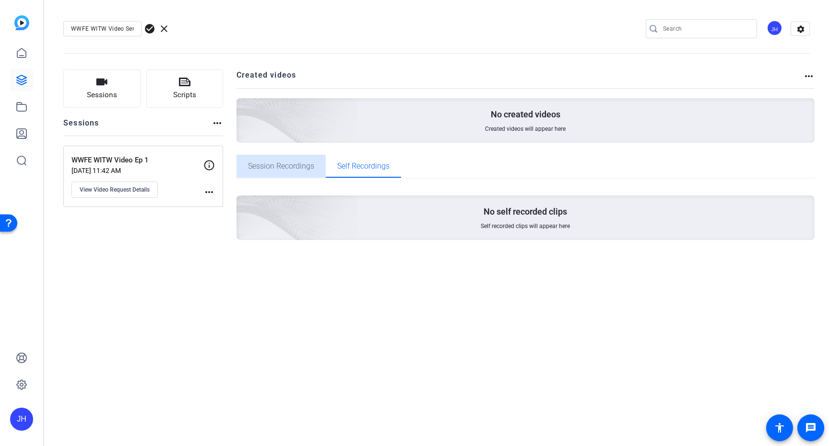
click at [282, 168] on span "Session Recordings" at bounding box center [281, 167] width 66 height 8
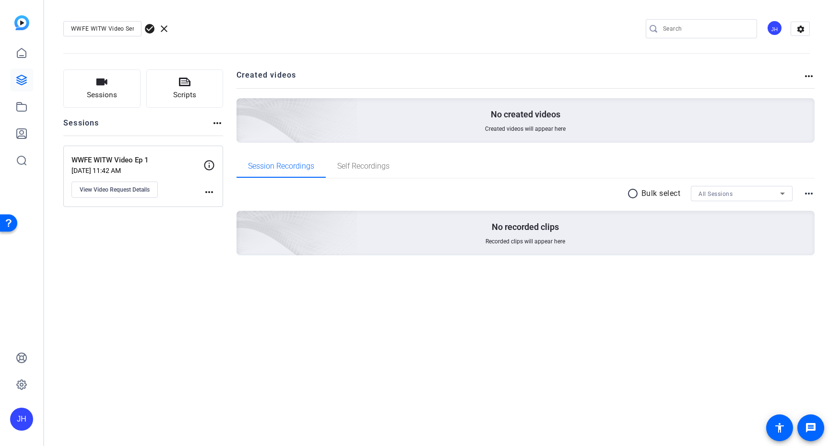
click at [113, 28] on input "WWFE WITW Video Series" at bounding box center [102, 29] width 63 height 12
click at [239, 23] on div "WWFE WITW Video Series check_circle clear JH settings" at bounding box center [436, 29] width 746 height 14
click at [209, 194] on mat-icon "more_horiz" at bounding box center [209, 193] width 12 height 12
click at [181, 239] on div at bounding box center [414, 223] width 829 height 446
click at [19, 52] on icon at bounding box center [22, 53] width 12 height 12
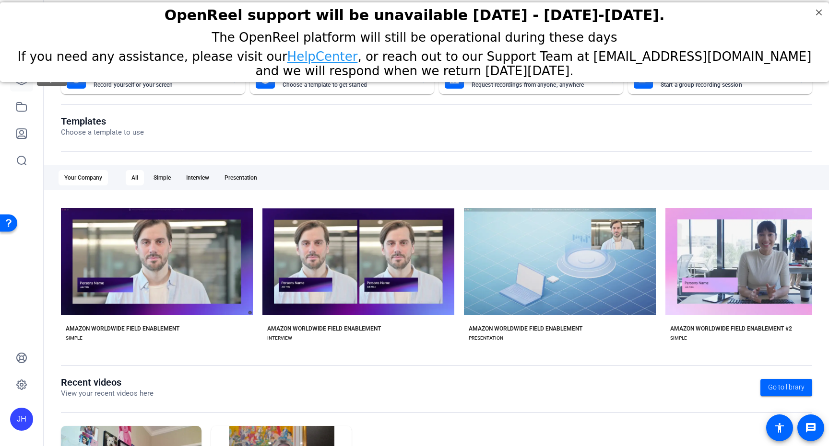
click at [20, 89] on link at bounding box center [21, 80] width 23 height 23
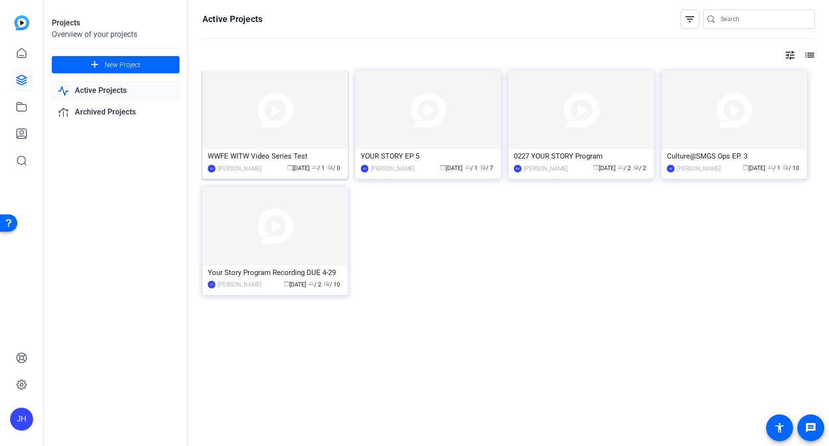
click at [280, 154] on div "WWFE WITW Video Series Test" at bounding box center [275, 156] width 135 height 14
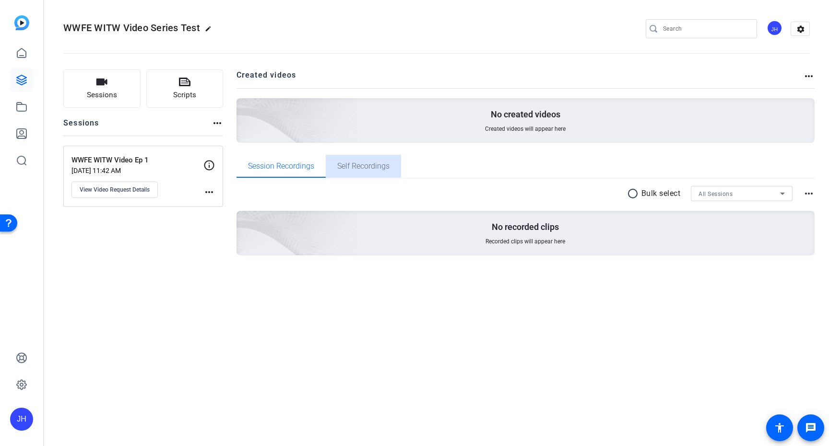
click at [360, 163] on span "Self Recordings" at bounding box center [363, 167] width 52 height 8
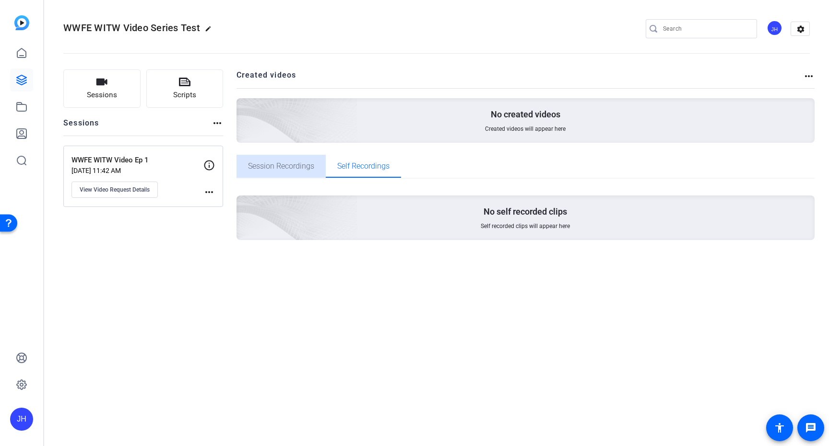
click at [278, 167] on span "Session Recordings" at bounding box center [281, 167] width 66 height 8
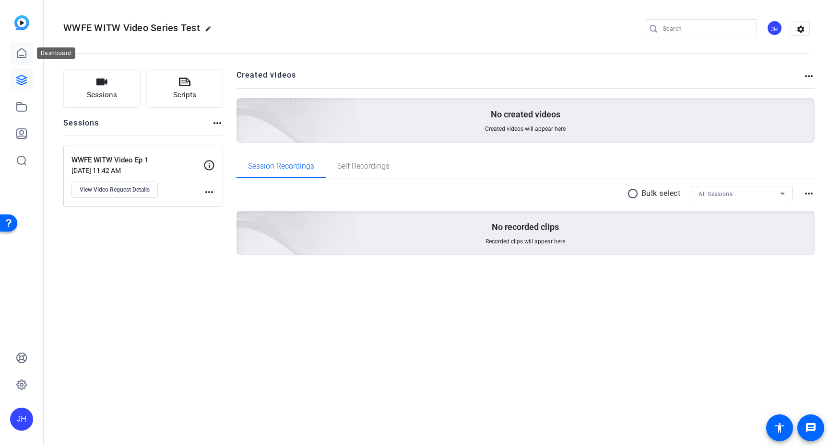
click at [16, 53] on icon at bounding box center [22, 53] width 12 height 12
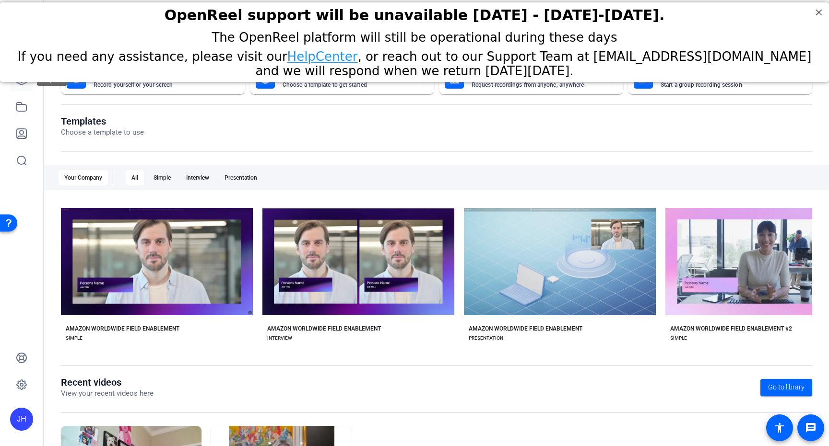
click at [23, 87] on link at bounding box center [21, 80] width 23 height 23
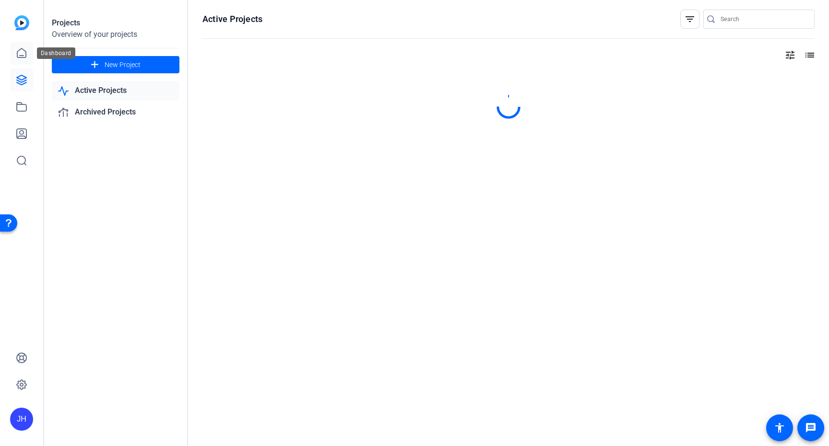
click at [22, 54] on icon at bounding box center [22, 53] width 12 height 12
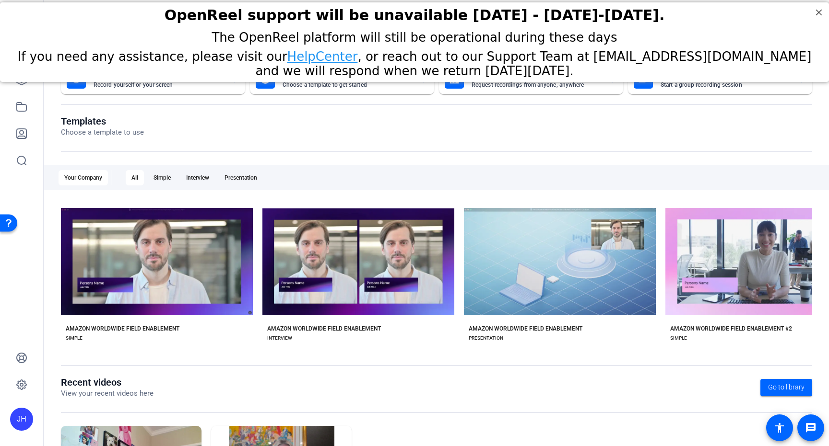
click at [21, 80] on div "The OpenReel platform will still be operational during these days If you need a…" at bounding box center [414, 54] width 829 height 53
click at [21, 87] on link at bounding box center [21, 80] width 23 height 23
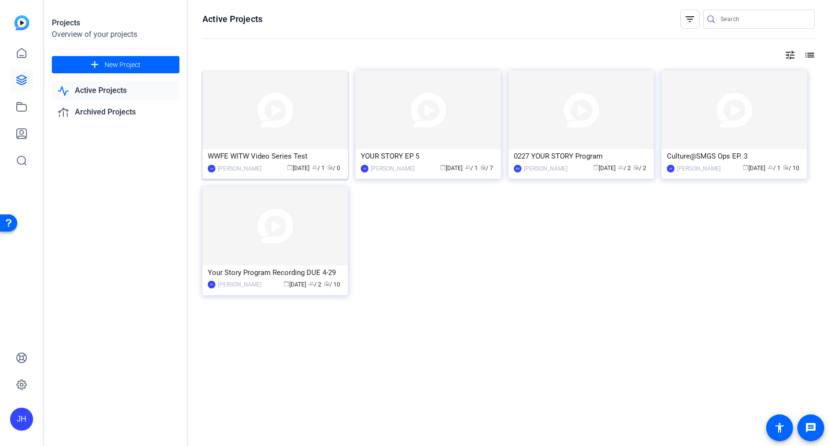
click at [277, 156] on div "WWFE WITW Video Series Test" at bounding box center [275, 156] width 135 height 14
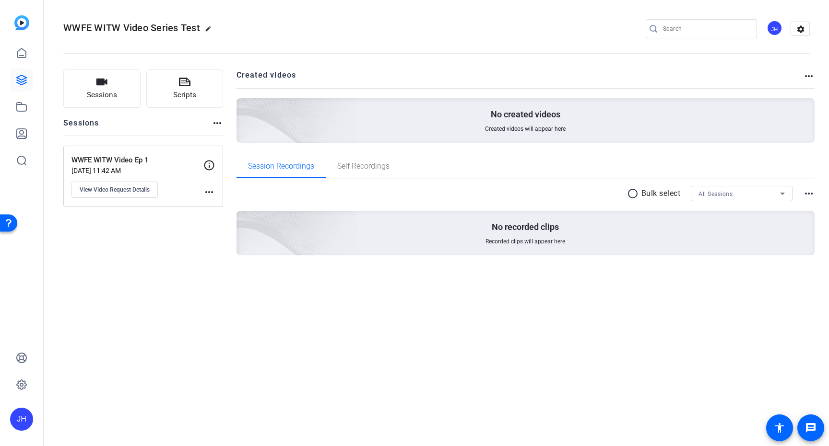
click at [198, 28] on span "WWFE WITW Video Series Test" at bounding box center [131, 28] width 137 height 12
click at [199, 28] on h2 "WWFE WITW Video Series Test edit" at bounding box center [139, 28] width 153 height 17
click at [205, 28] on mat-icon "edit" at bounding box center [211, 31] width 12 height 12
click at [130, 30] on input "WWFE WITW Video Series Test" at bounding box center [102, 29] width 63 height 12
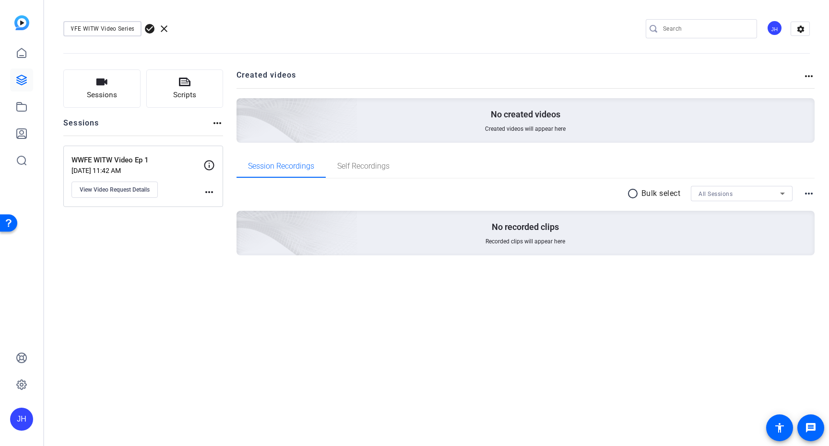
type input "WWFE WITW Video Series"
click at [148, 28] on span "check_circle" at bounding box center [150, 29] width 12 height 12
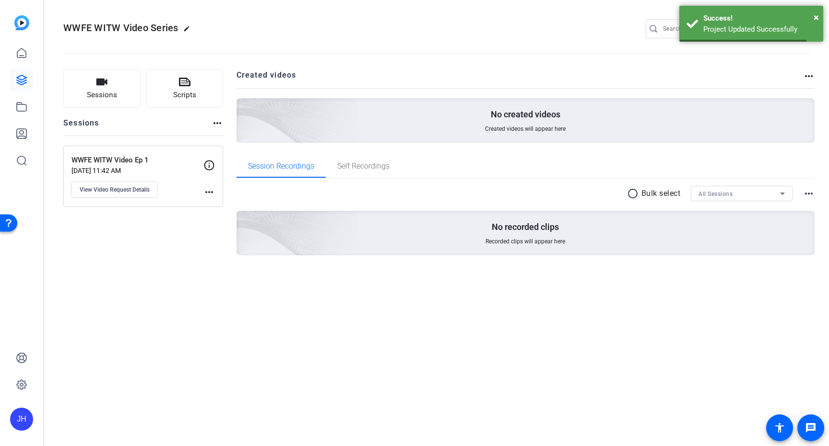
click at [240, 34] on div "WWFE WITW Video Series edit JH settings" at bounding box center [436, 29] width 746 height 14
click at [17, 59] on link at bounding box center [21, 53] width 23 height 23
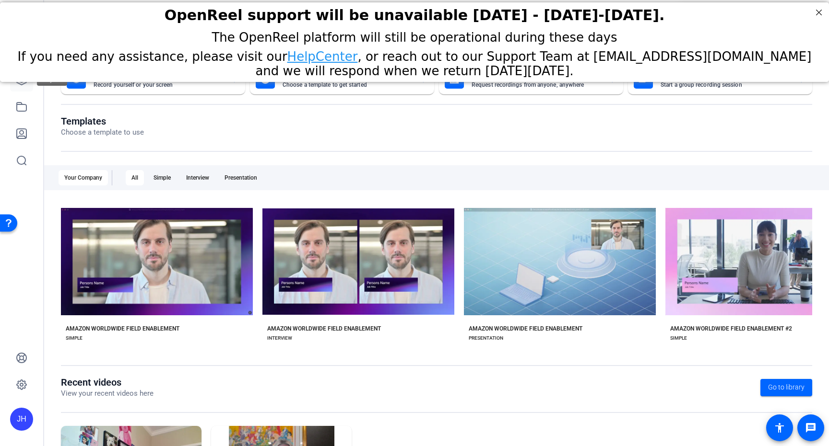
click at [22, 87] on link at bounding box center [21, 80] width 23 height 23
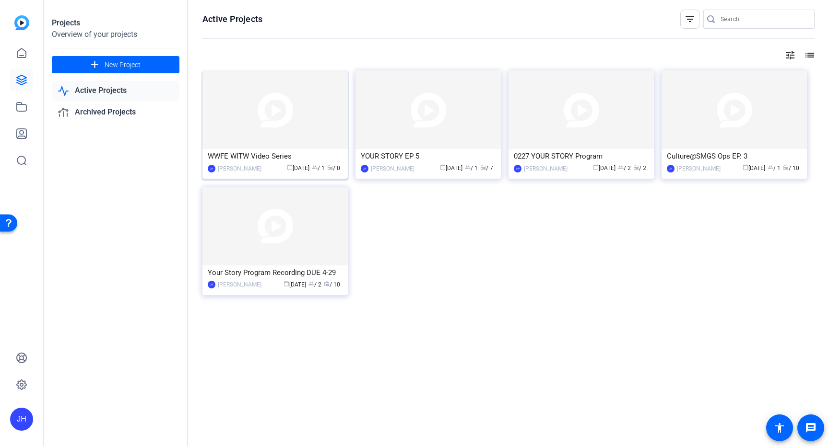
click at [281, 156] on div "WWFE WITW Video Series" at bounding box center [275, 156] width 135 height 14
